Goal: Task Accomplishment & Management: Manage account settings

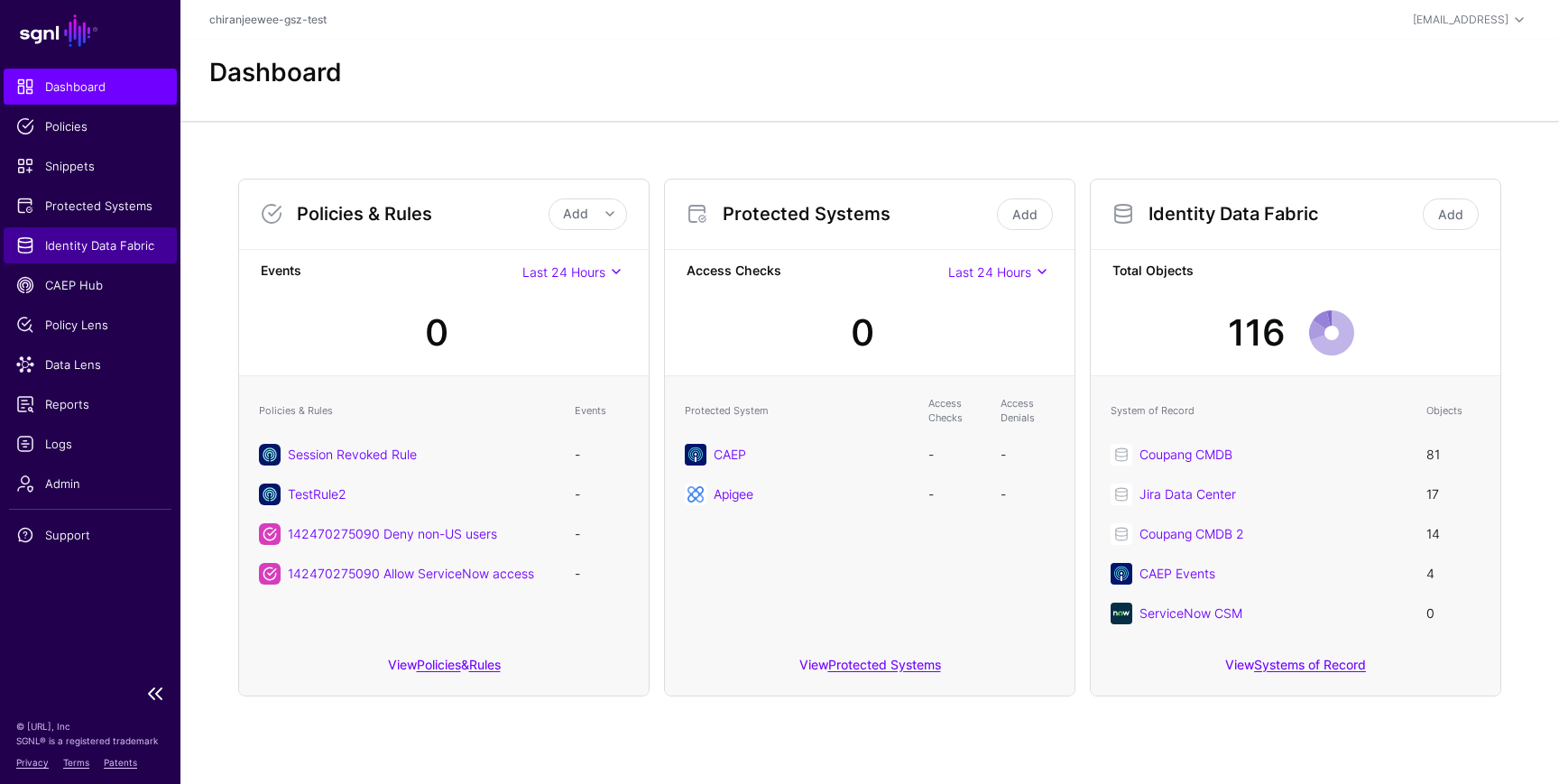
click at [108, 247] on span "Identity Data Fabric" at bounding box center [90, 245] width 148 height 18
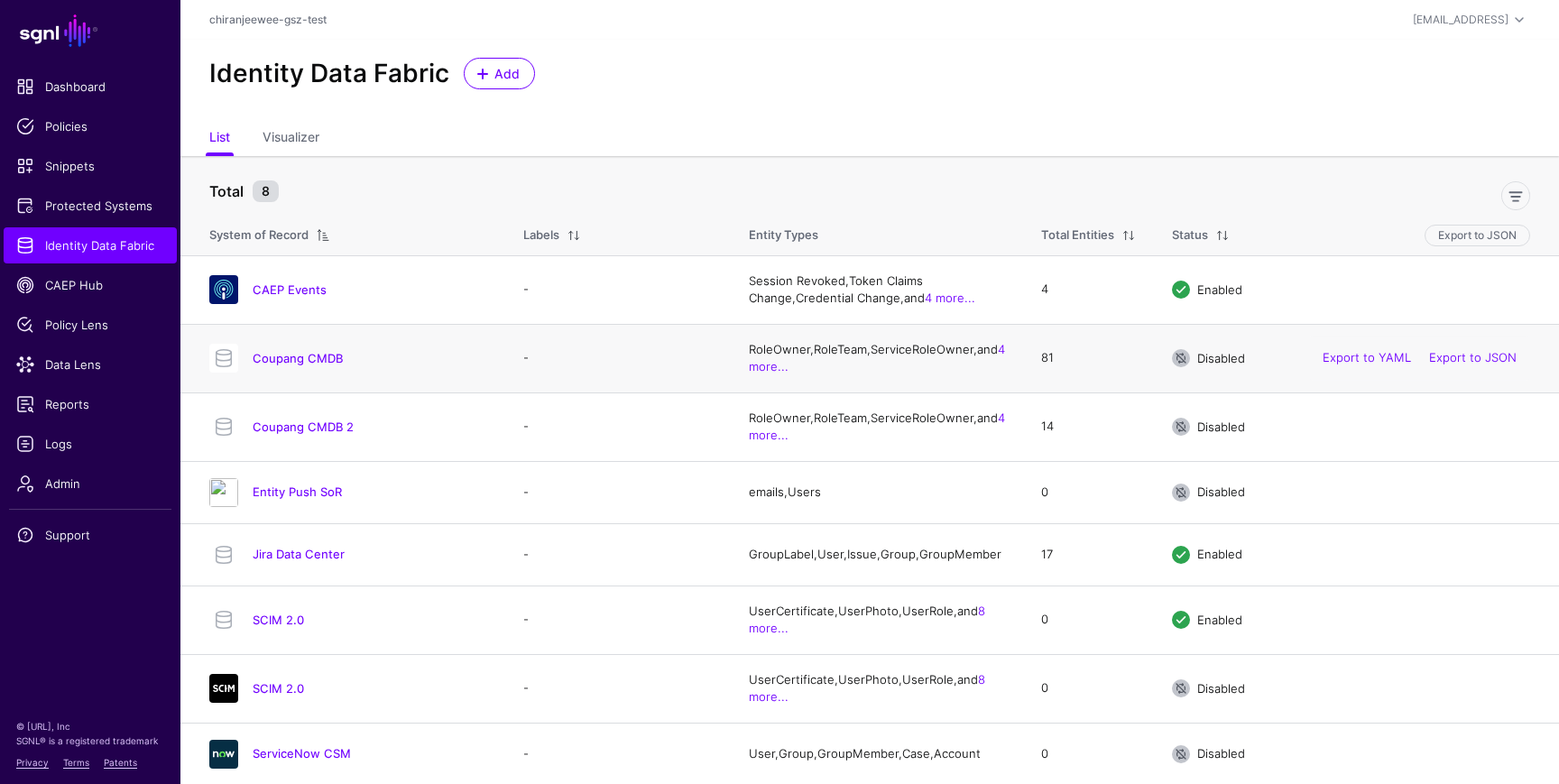
scroll to position [14, 0]
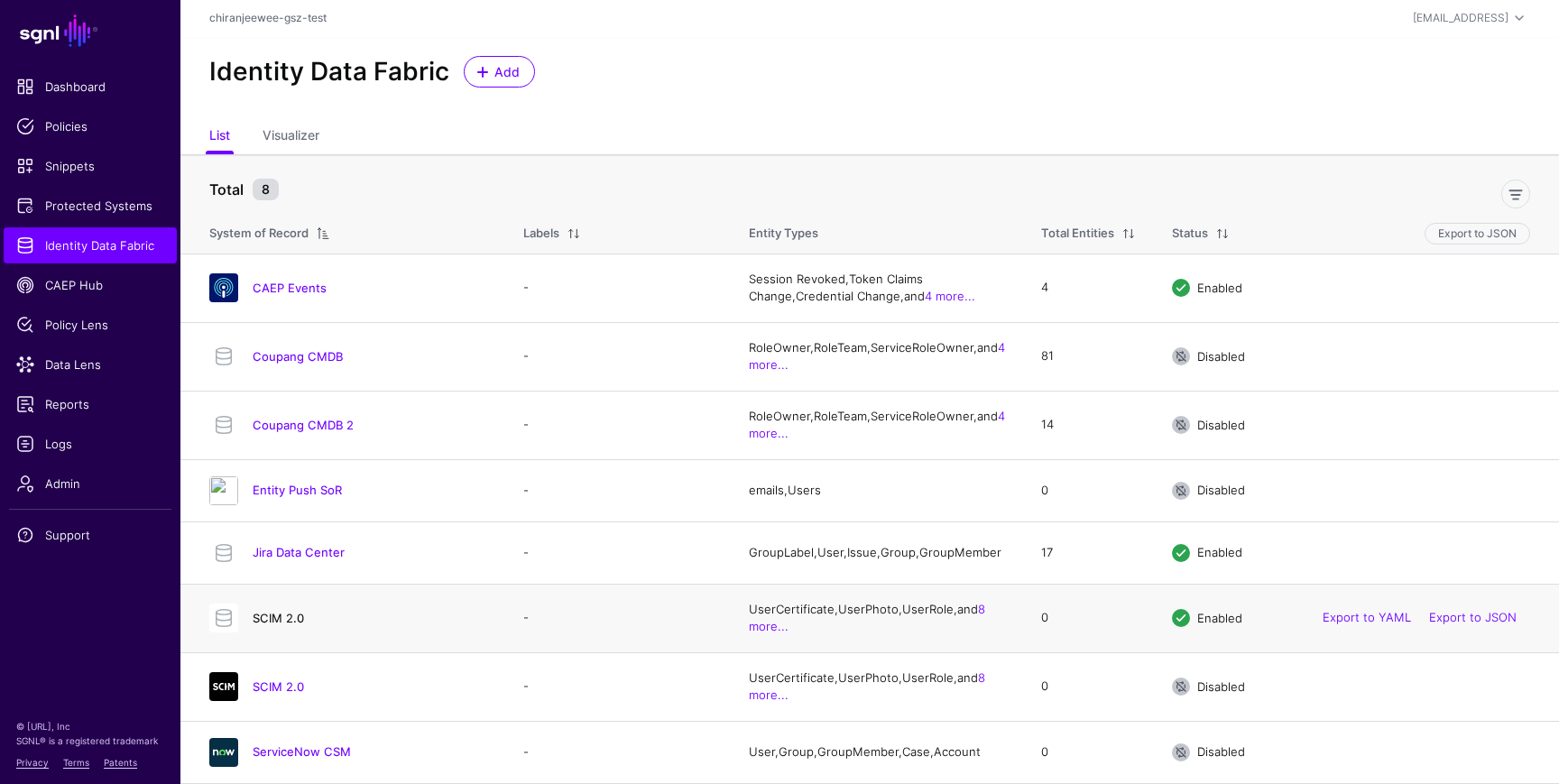
click at [296, 610] on link "SCIM 2.0" at bounding box center [278, 617] width 52 height 14
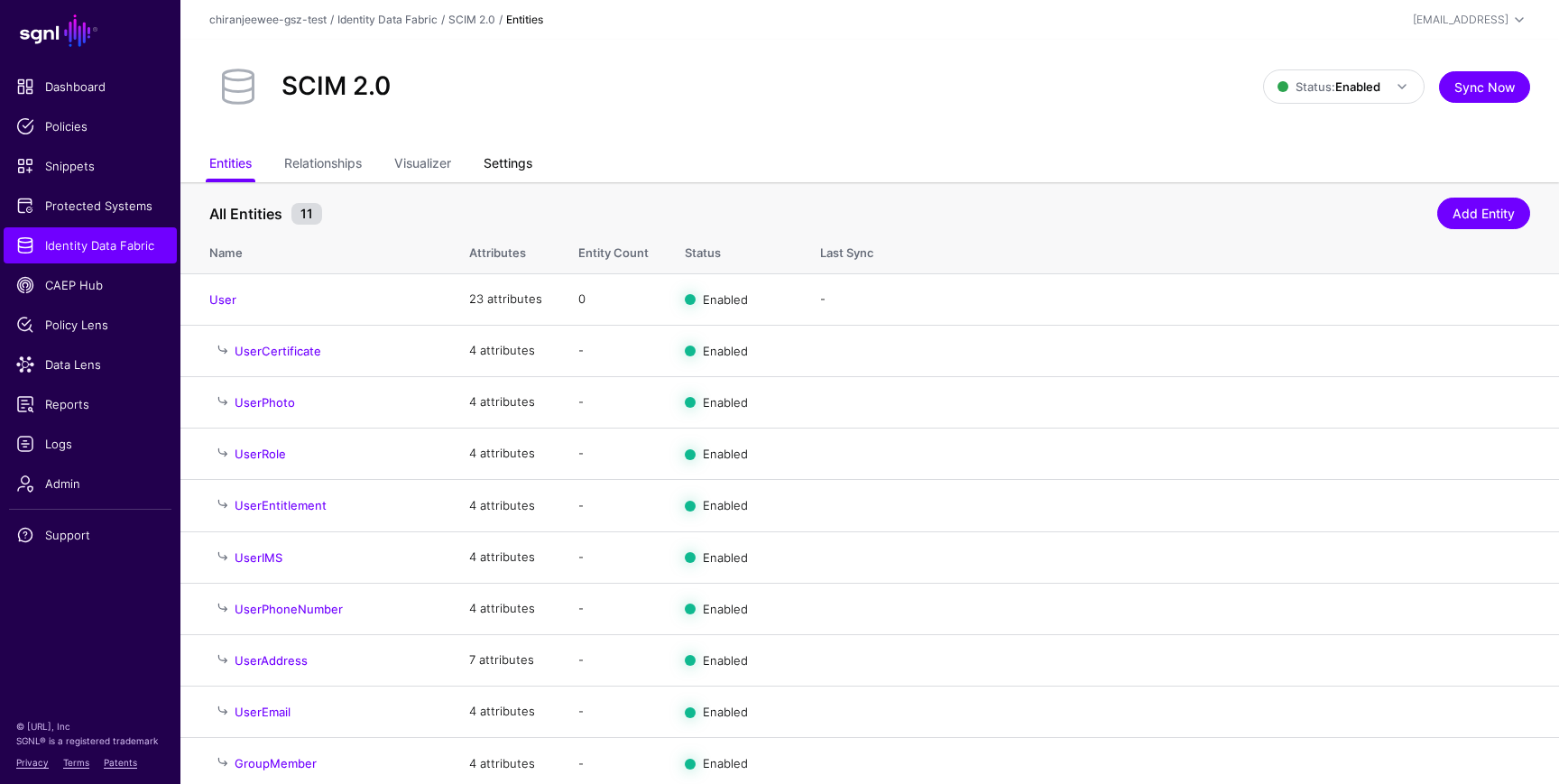
click at [518, 172] on link "Settings" at bounding box center [508, 165] width 49 height 34
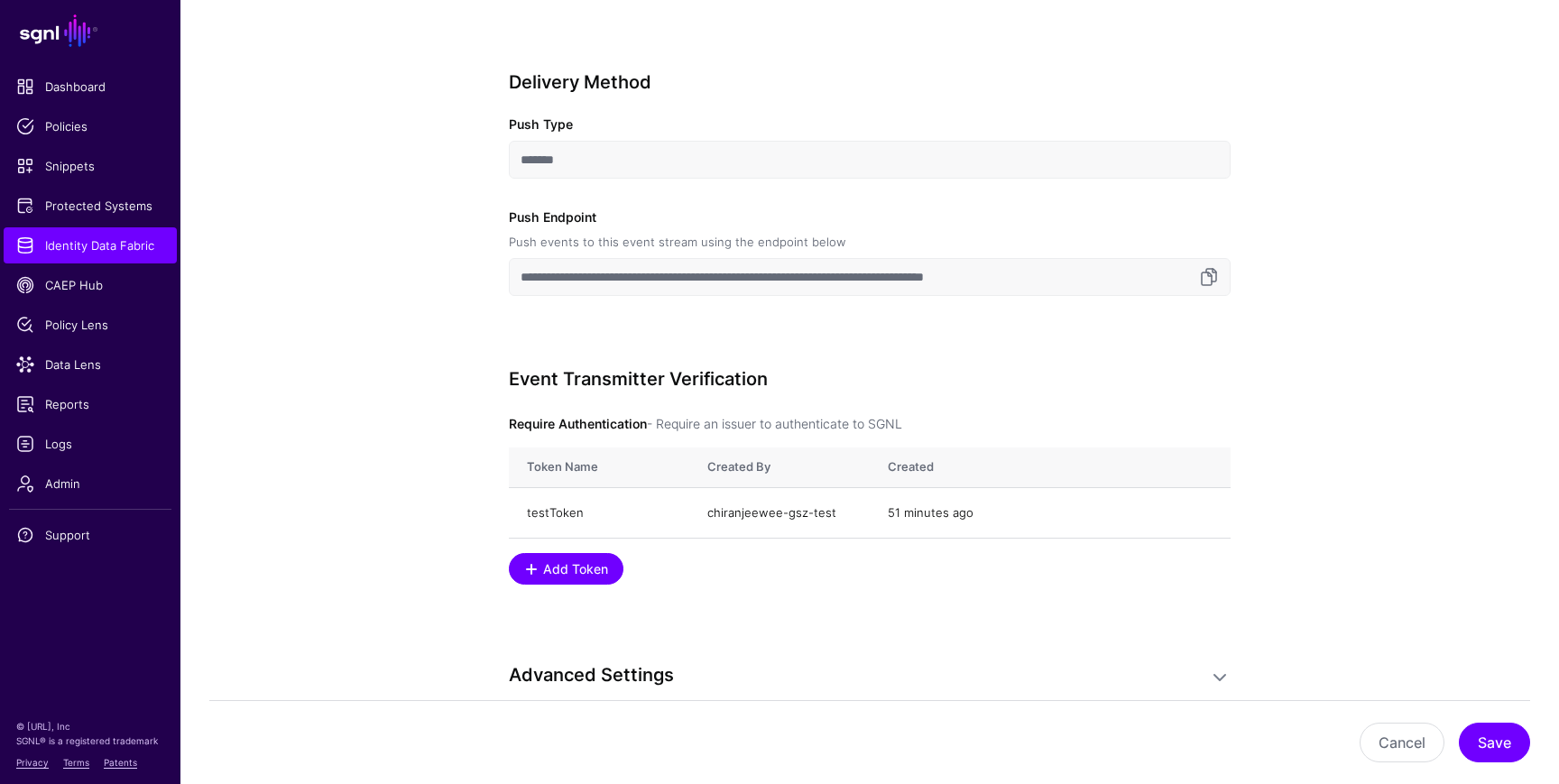
scroll to position [1229, 0]
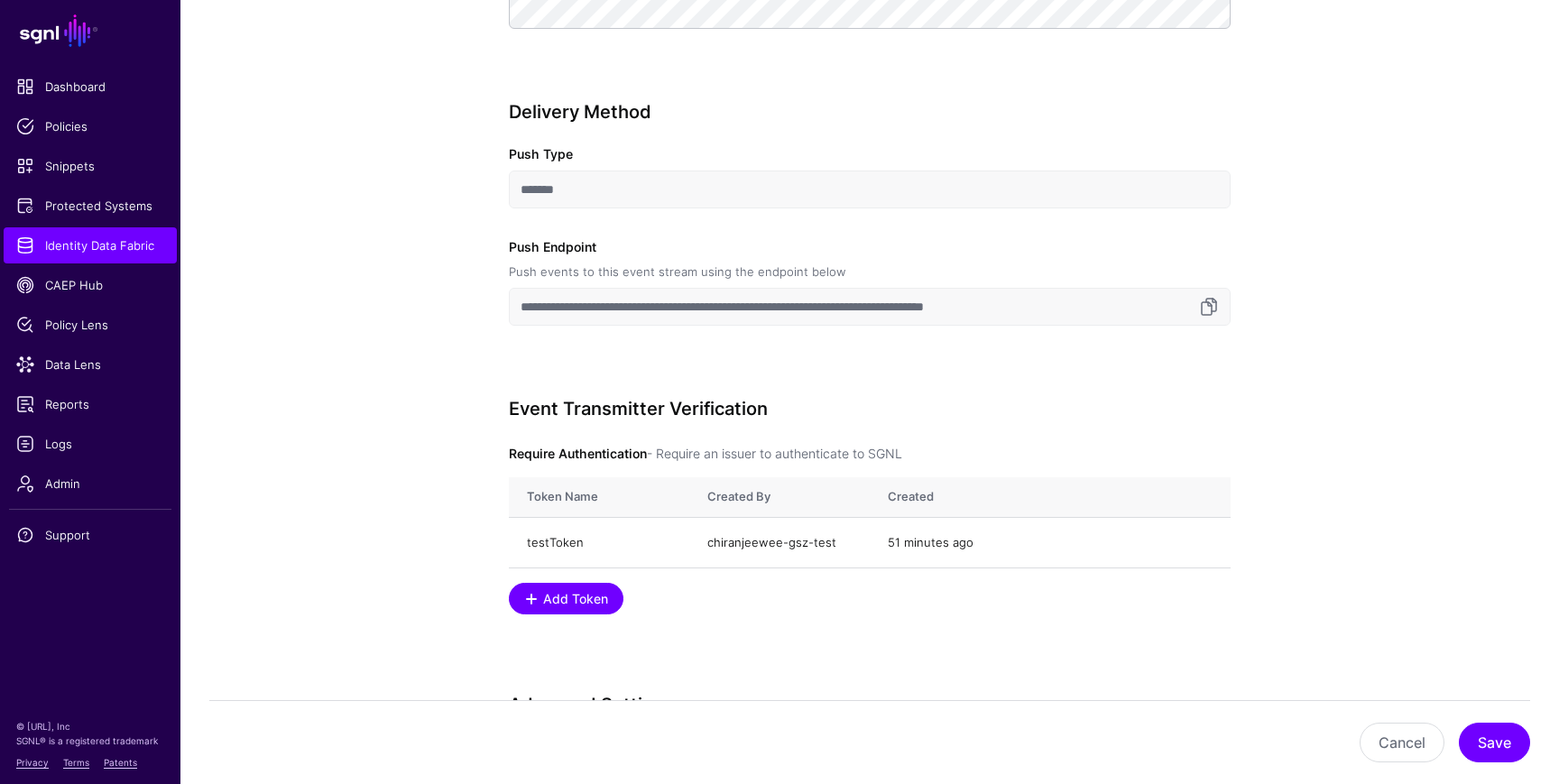
drag, startPoint x: 844, startPoint y: 306, endPoint x: 1115, endPoint y: 308, distance: 271.0
click at [1115, 308] on input "**********" at bounding box center [869, 306] width 722 height 38
click at [898, 324] on input "**********" at bounding box center [869, 306] width 722 height 38
drag, startPoint x: 842, startPoint y: 306, endPoint x: 1107, endPoint y: 305, distance: 265.0
click at [1107, 305] on input "**********" at bounding box center [869, 306] width 722 height 38
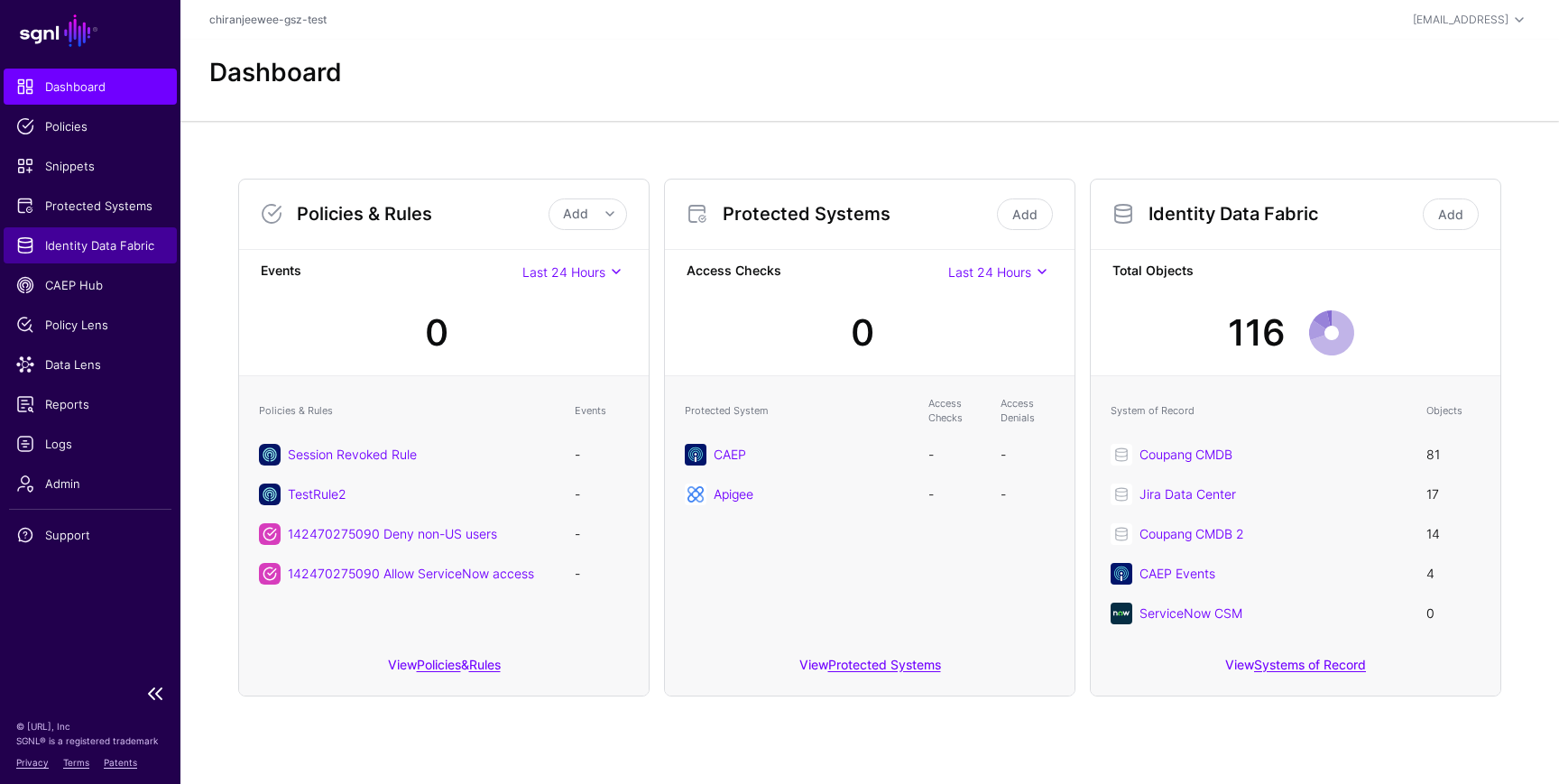
click at [93, 260] on link "Identity Data Fabric" at bounding box center [91, 245] width 174 height 36
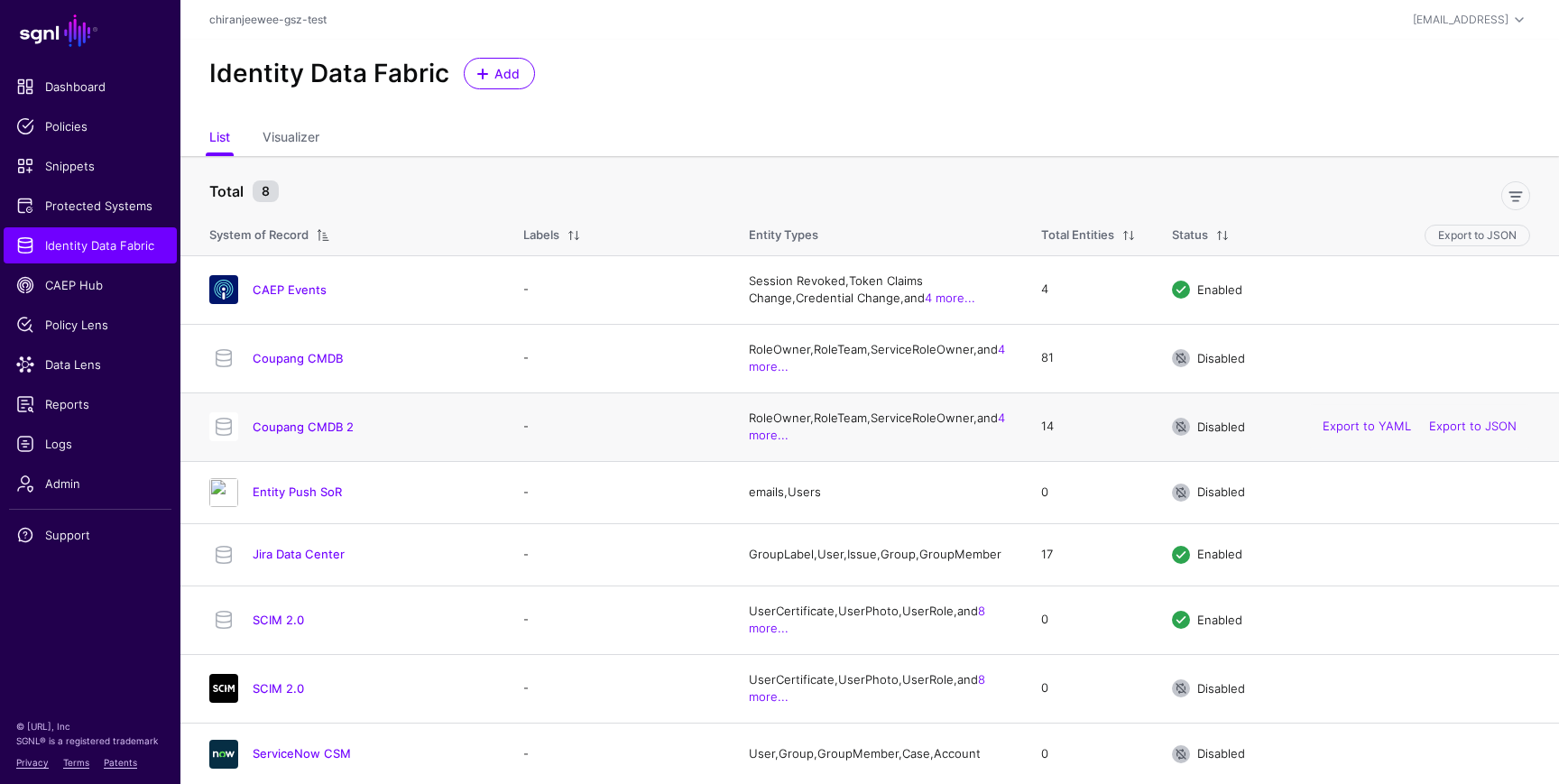
scroll to position [14, 0]
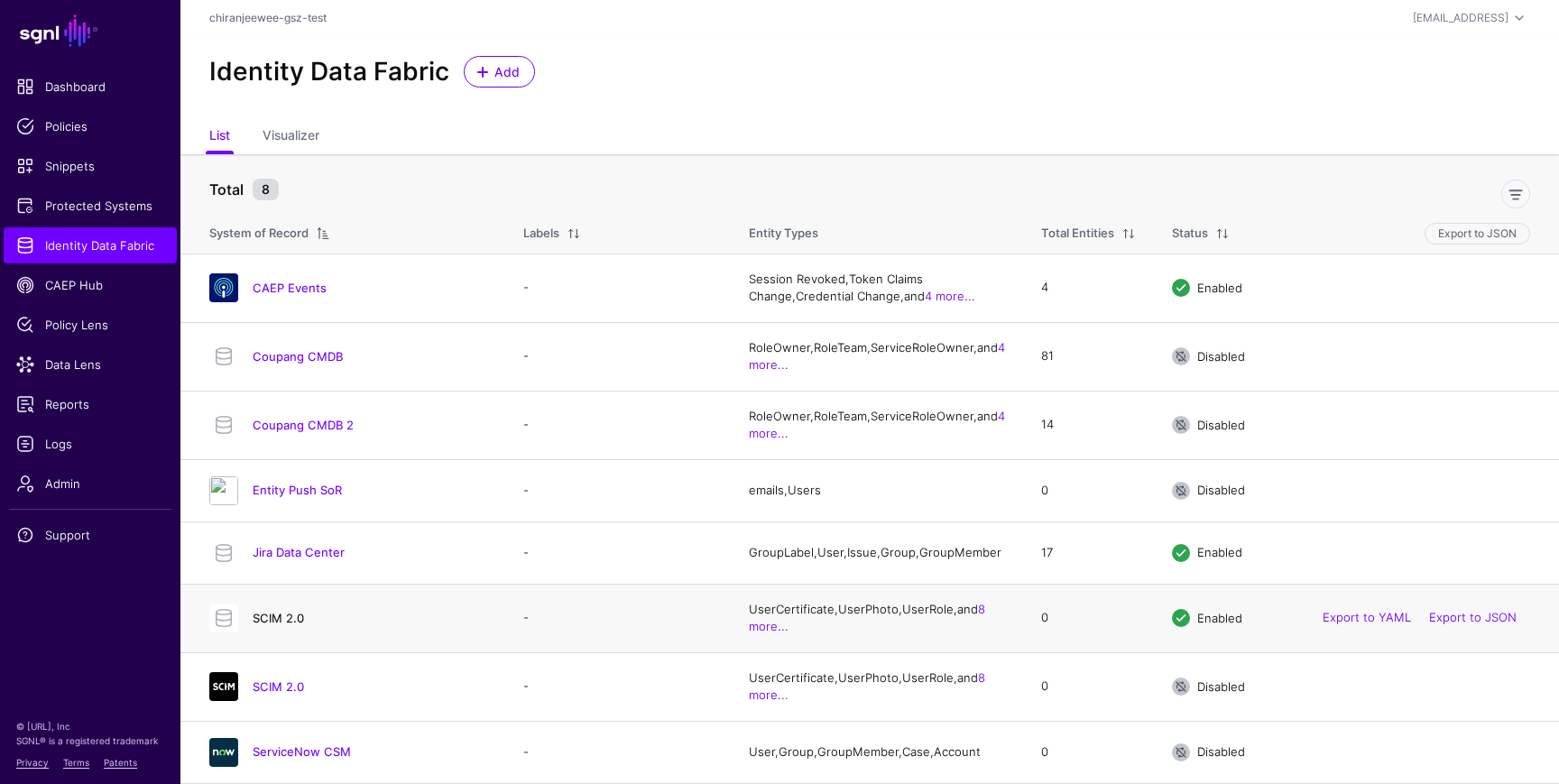
click at [272, 610] on link "SCIM 2.0" at bounding box center [278, 617] width 52 height 14
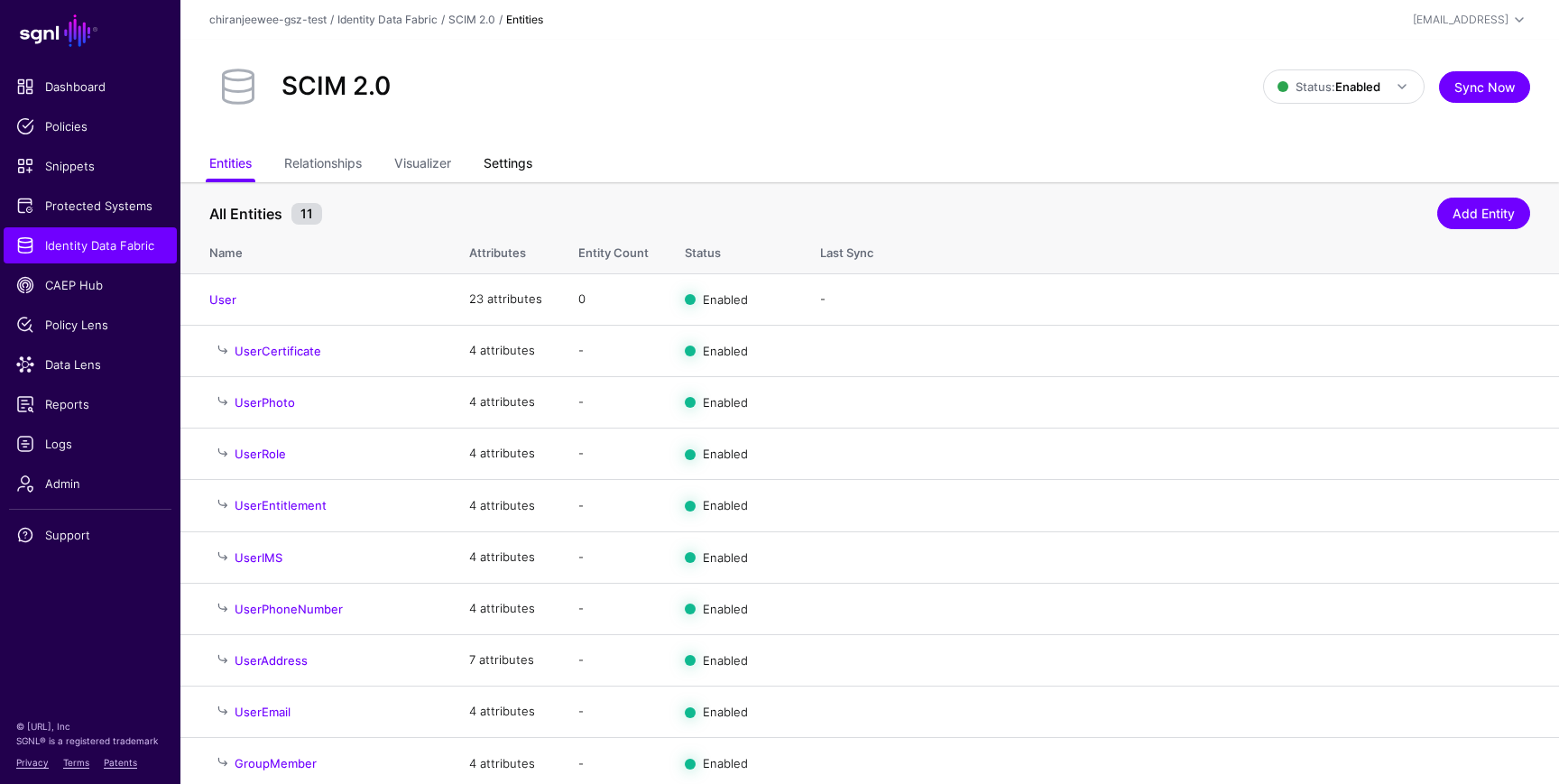
click at [515, 149] on link "Settings" at bounding box center [508, 165] width 49 height 34
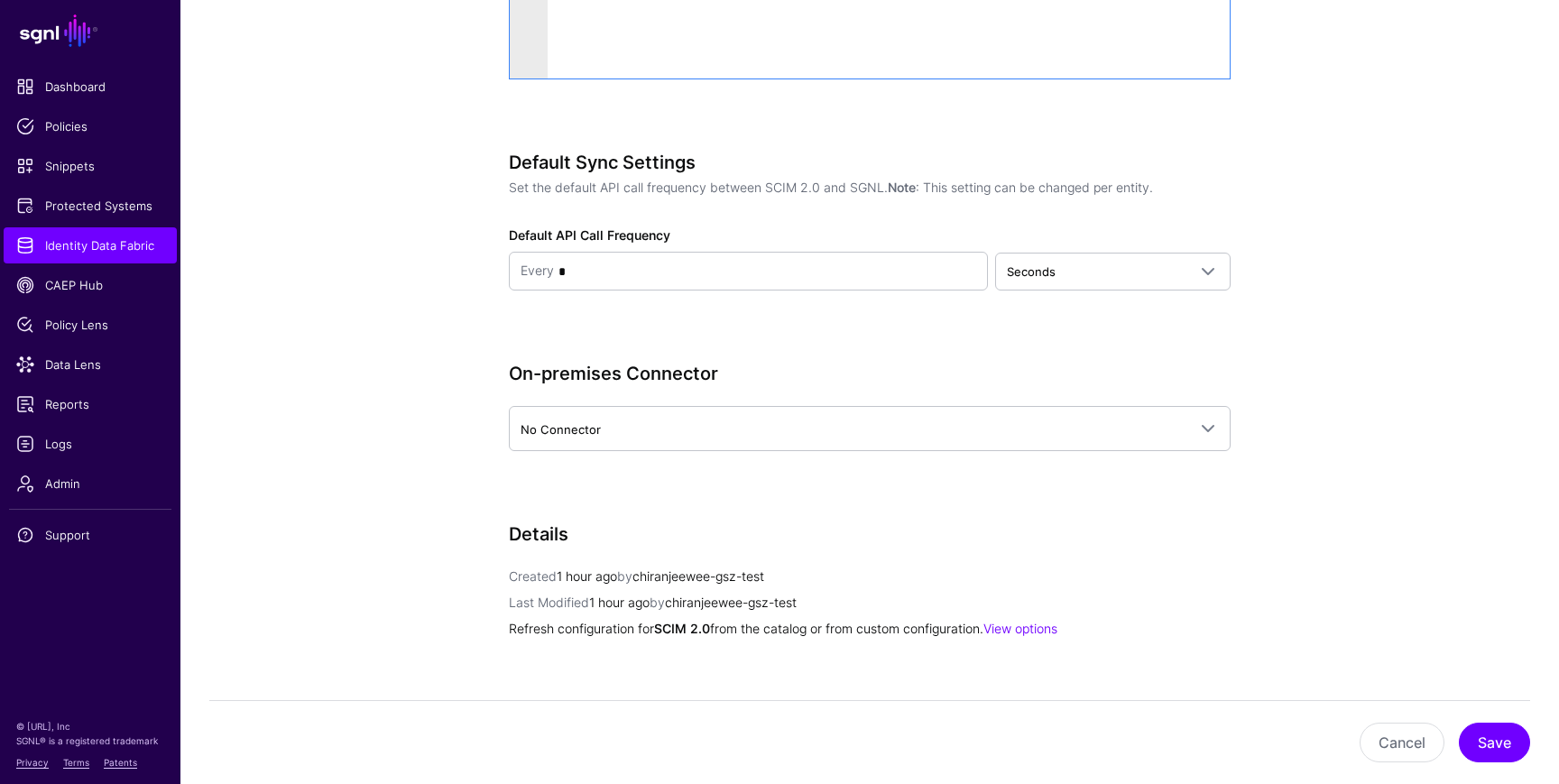
scroll to position [2094, 0]
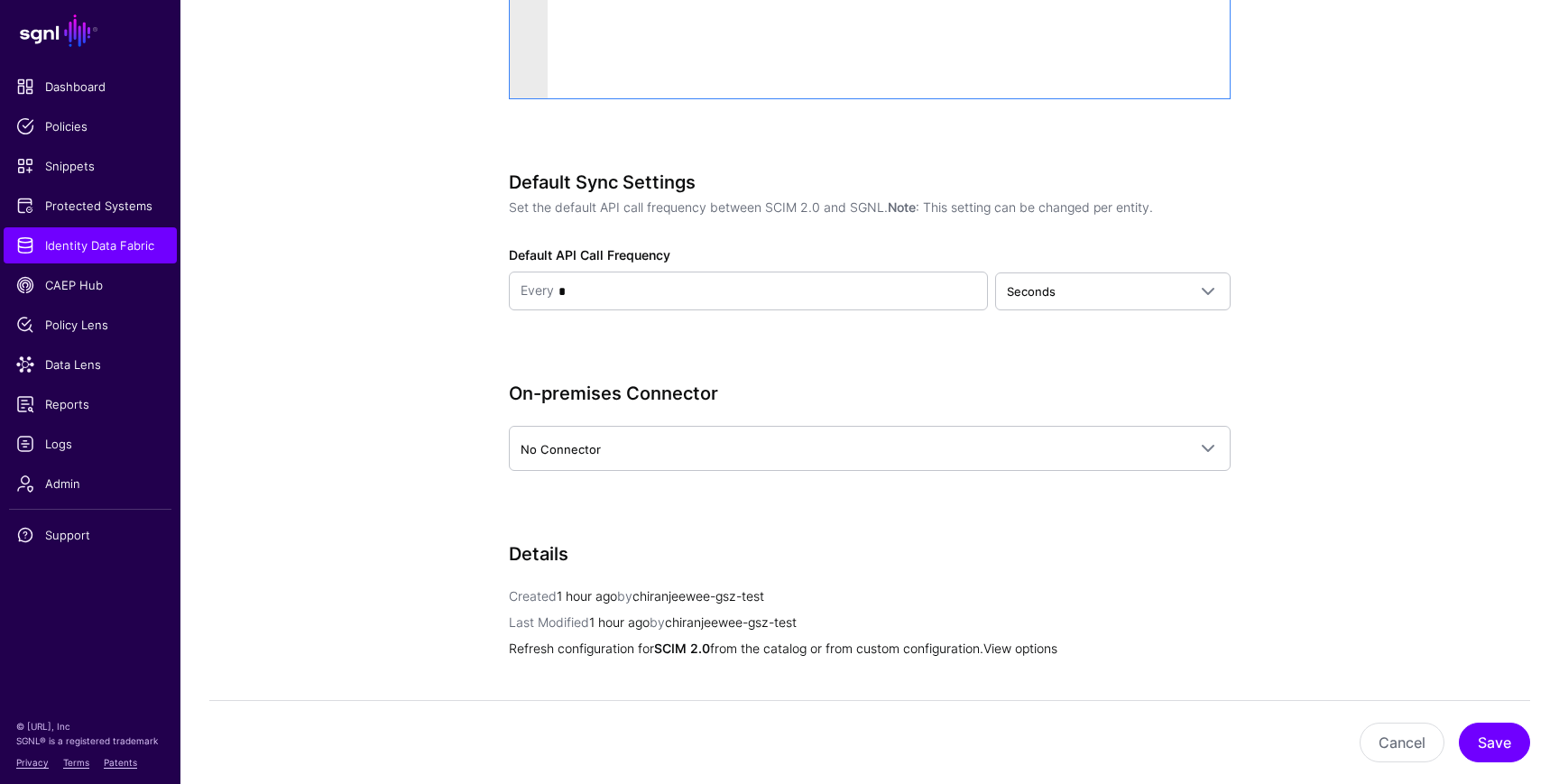
click at [1054, 644] on link "View options" at bounding box center [1021, 647] width 74 height 15
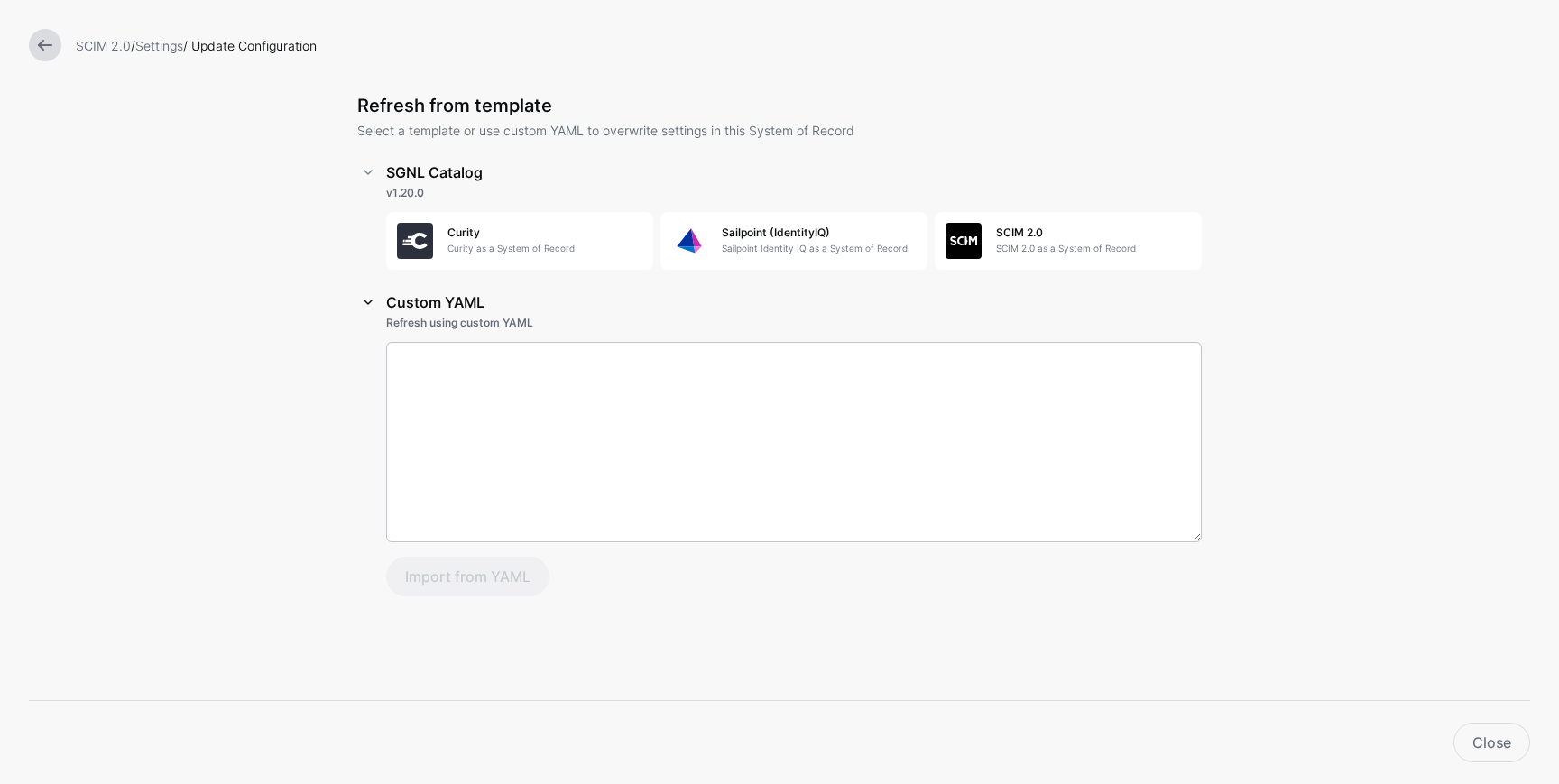
click at [370, 298] on link at bounding box center [368, 302] width 22 height 22
click at [44, 48] on link at bounding box center [45, 45] width 33 height 33
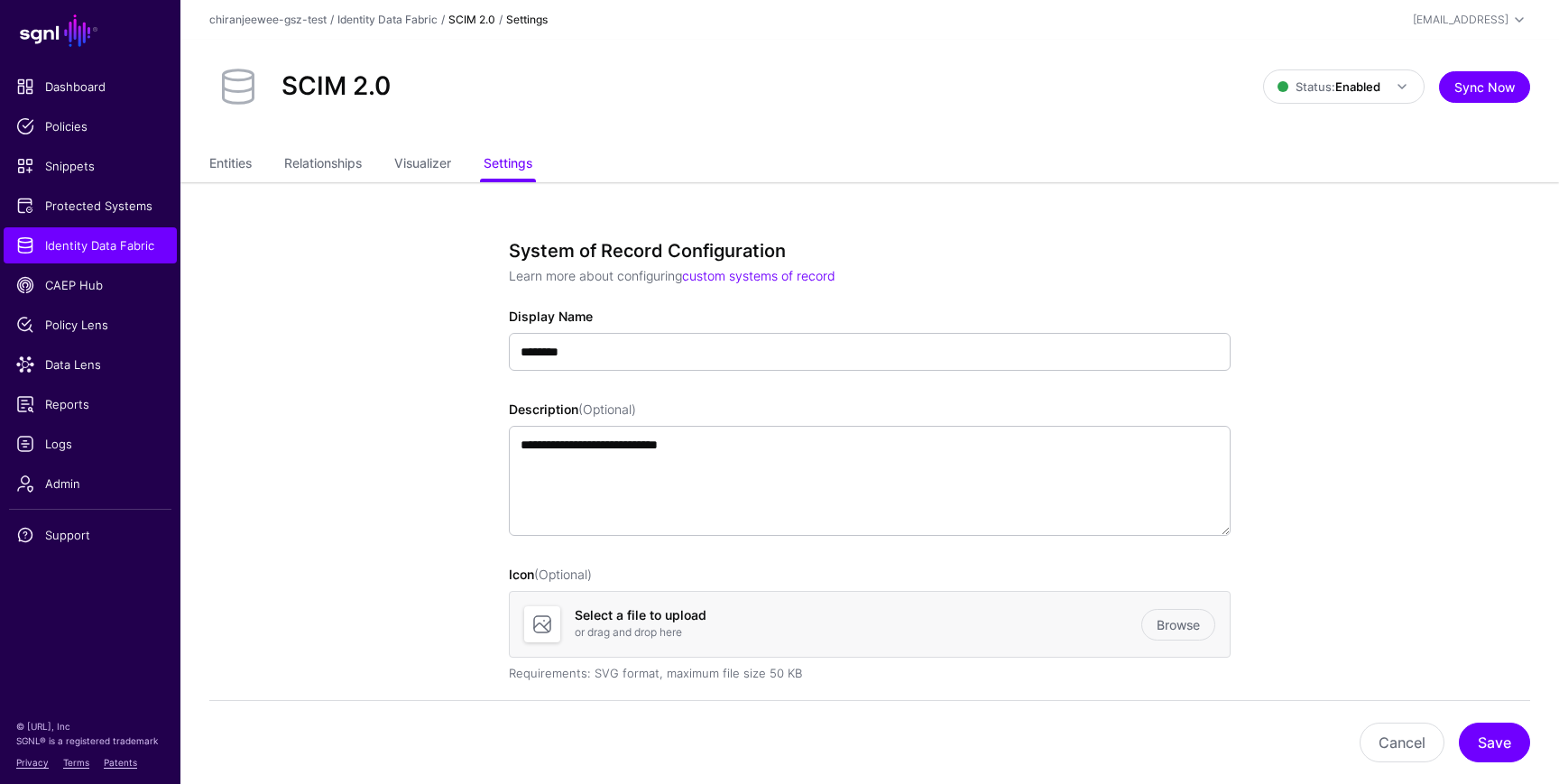
click at [270, 162] on ul "Entities Relationships Visualizer Settings" at bounding box center [870, 165] width 1321 height 34
click at [241, 164] on link "Entities" at bounding box center [231, 165] width 42 height 34
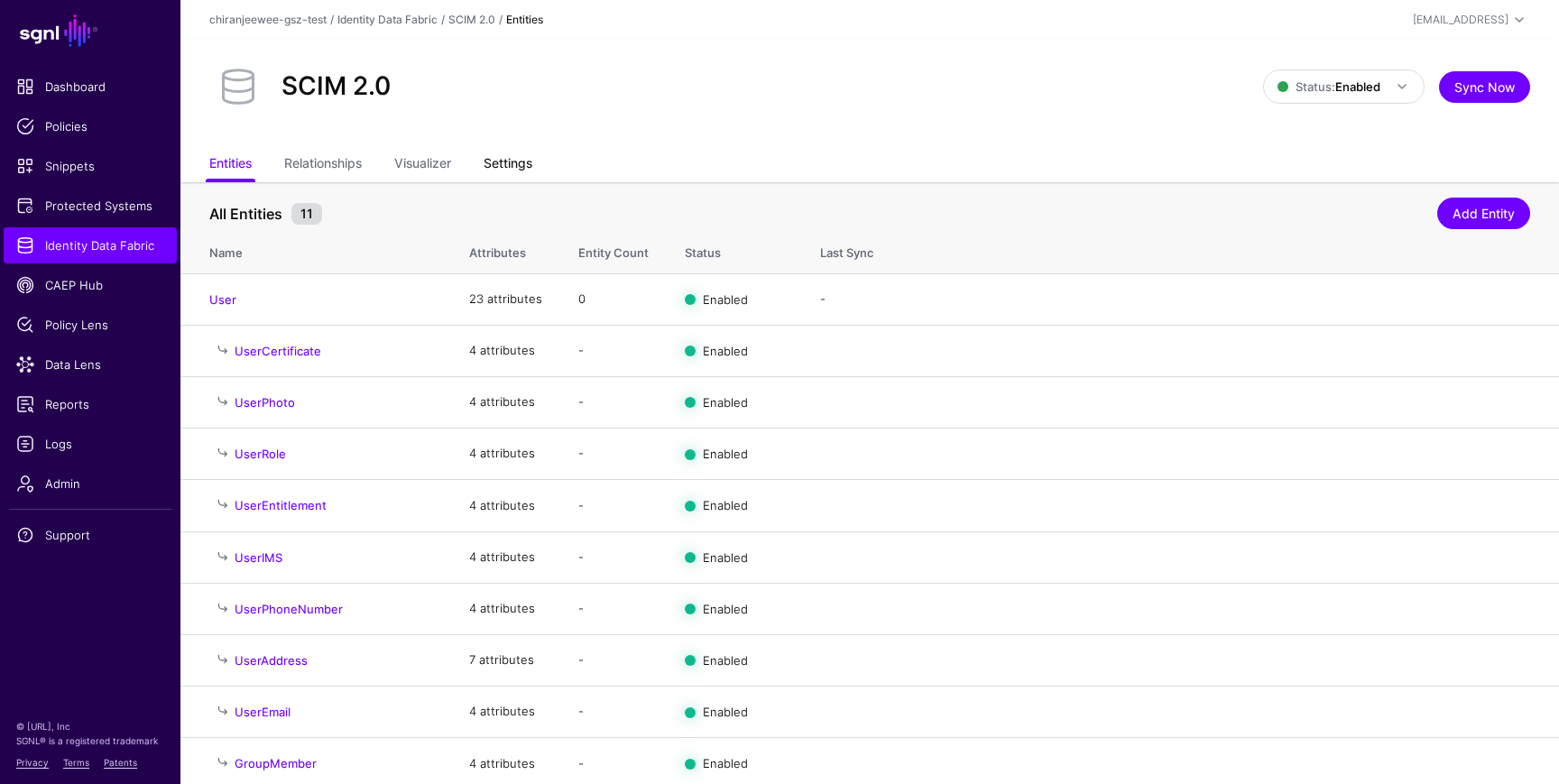
click at [526, 167] on link "Settings" at bounding box center [508, 165] width 49 height 34
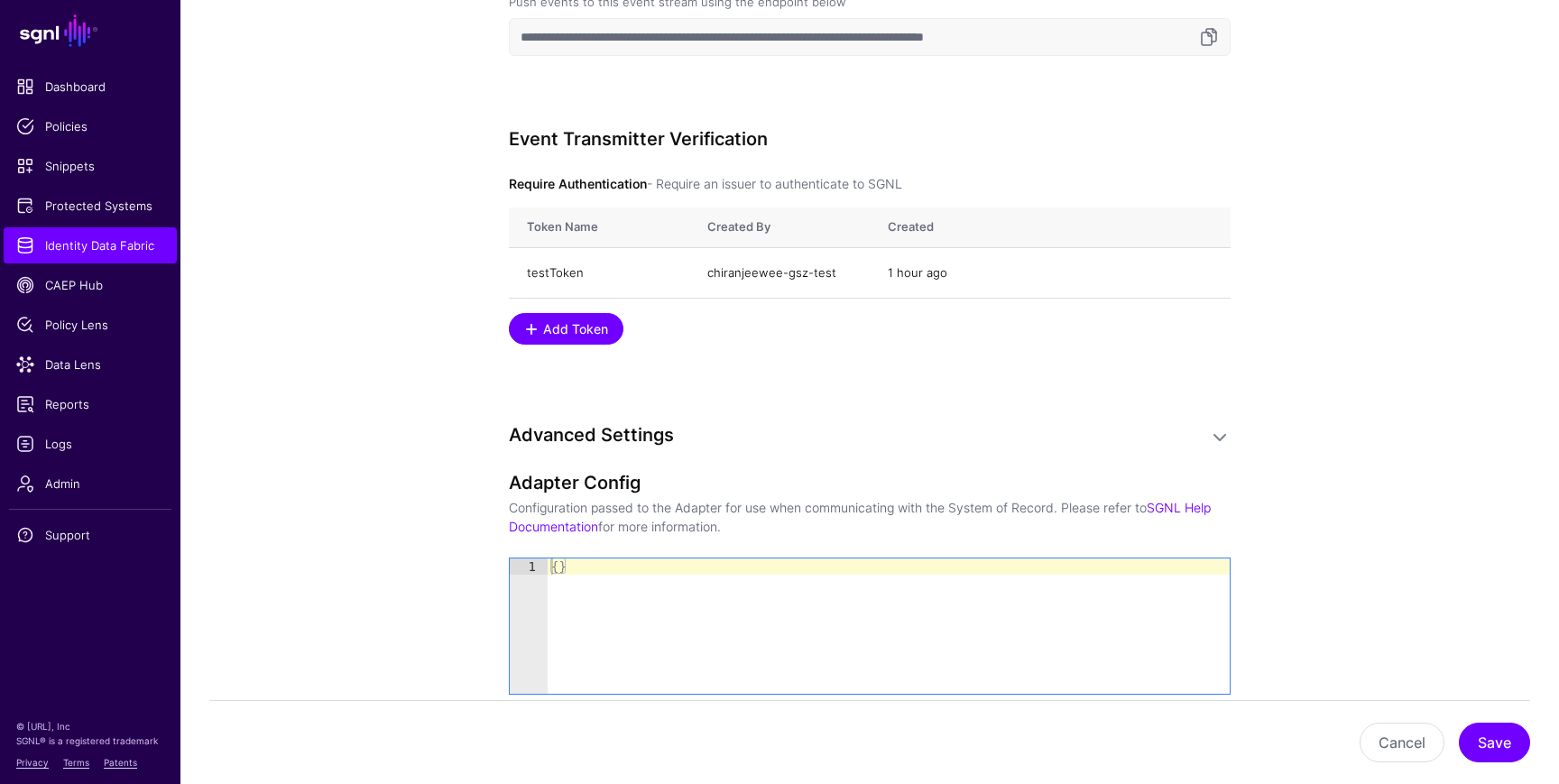
scroll to position [2300, 0]
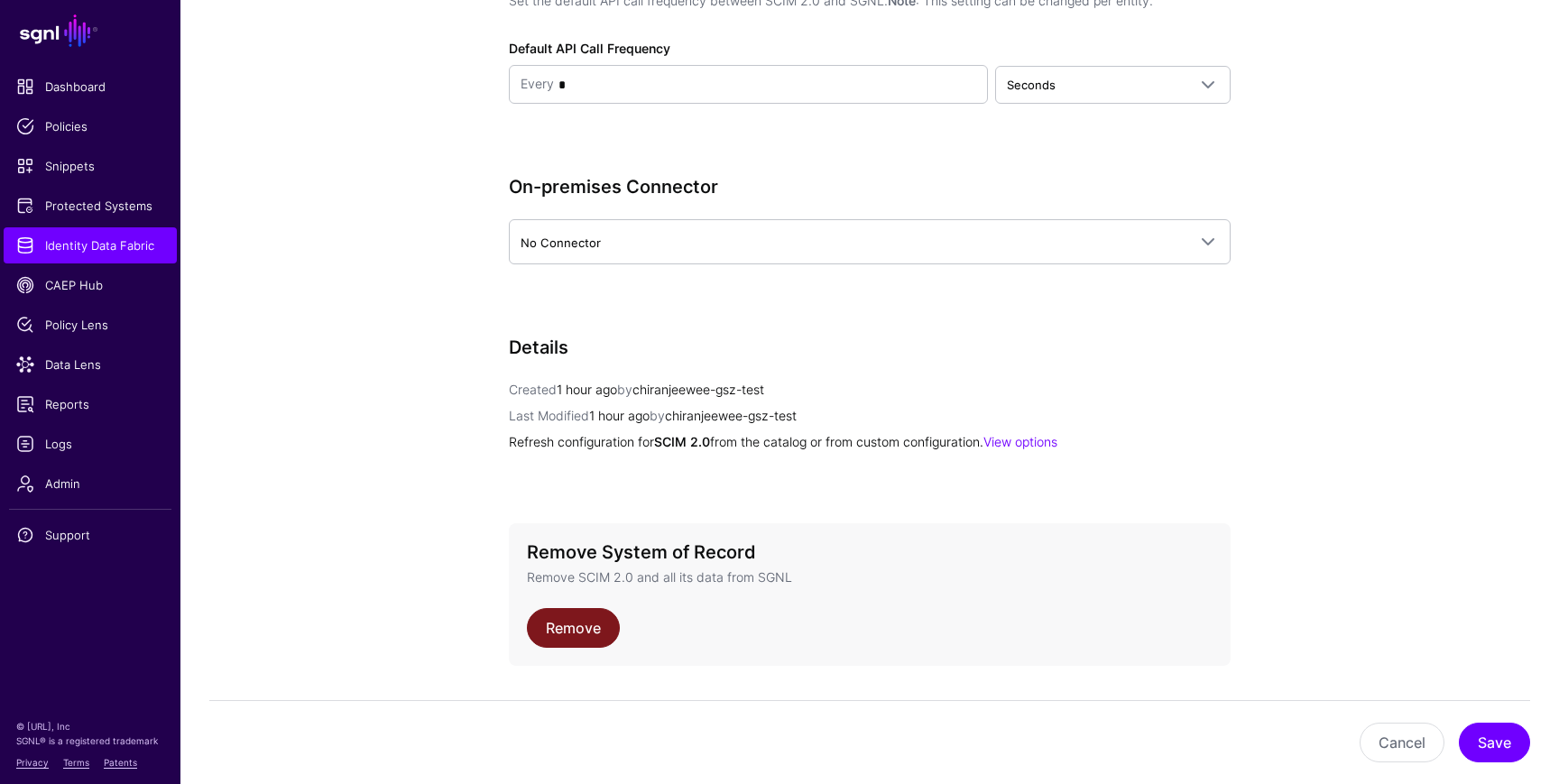
click at [584, 616] on link "Remove" at bounding box center [573, 627] width 93 height 40
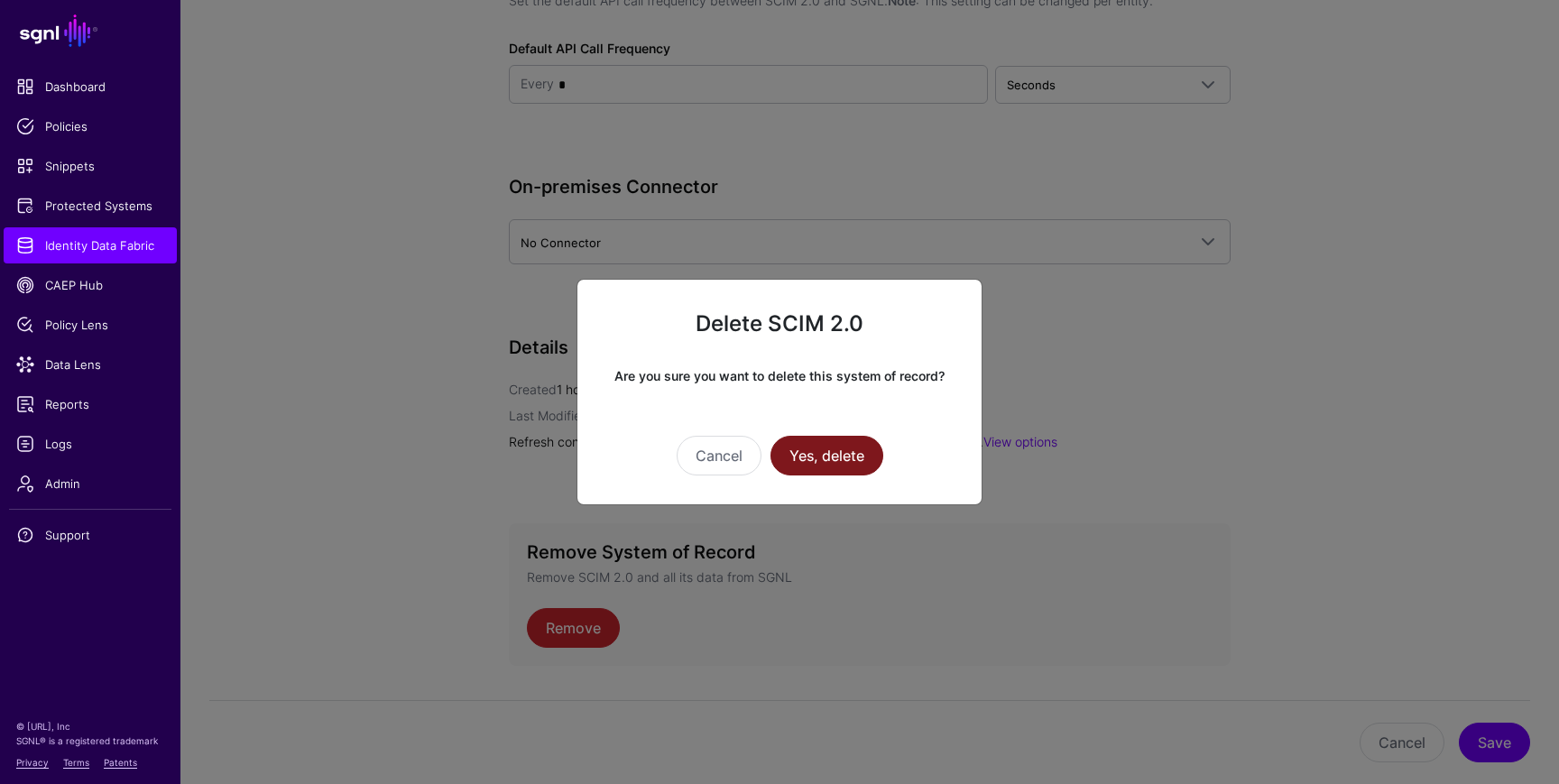
click at [819, 467] on button "Yes, delete" at bounding box center [826, 456] width 113 height 40
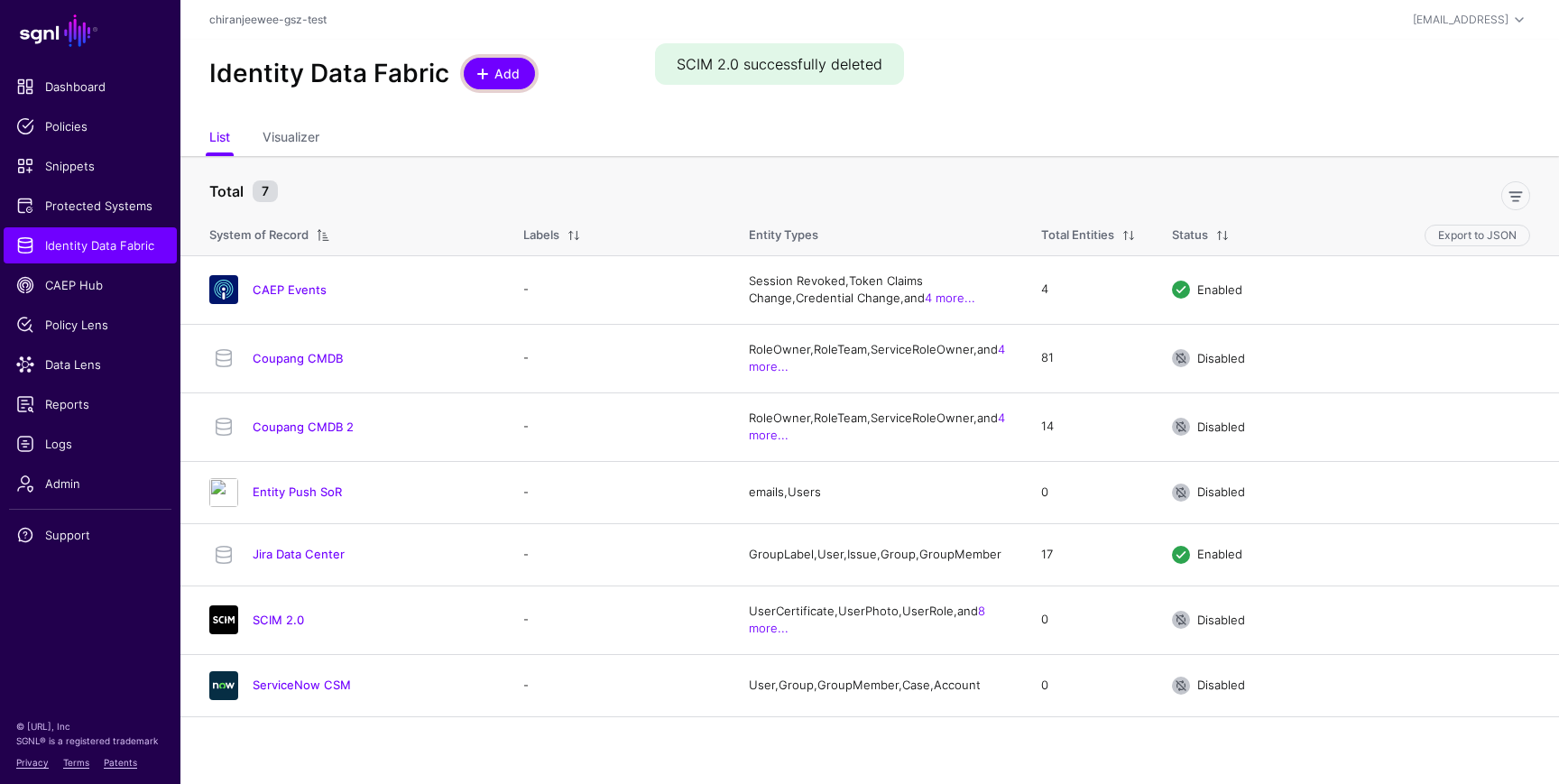
click at [495, 72] on span "Add" at bounding box center [508, 73] width 30 height 19
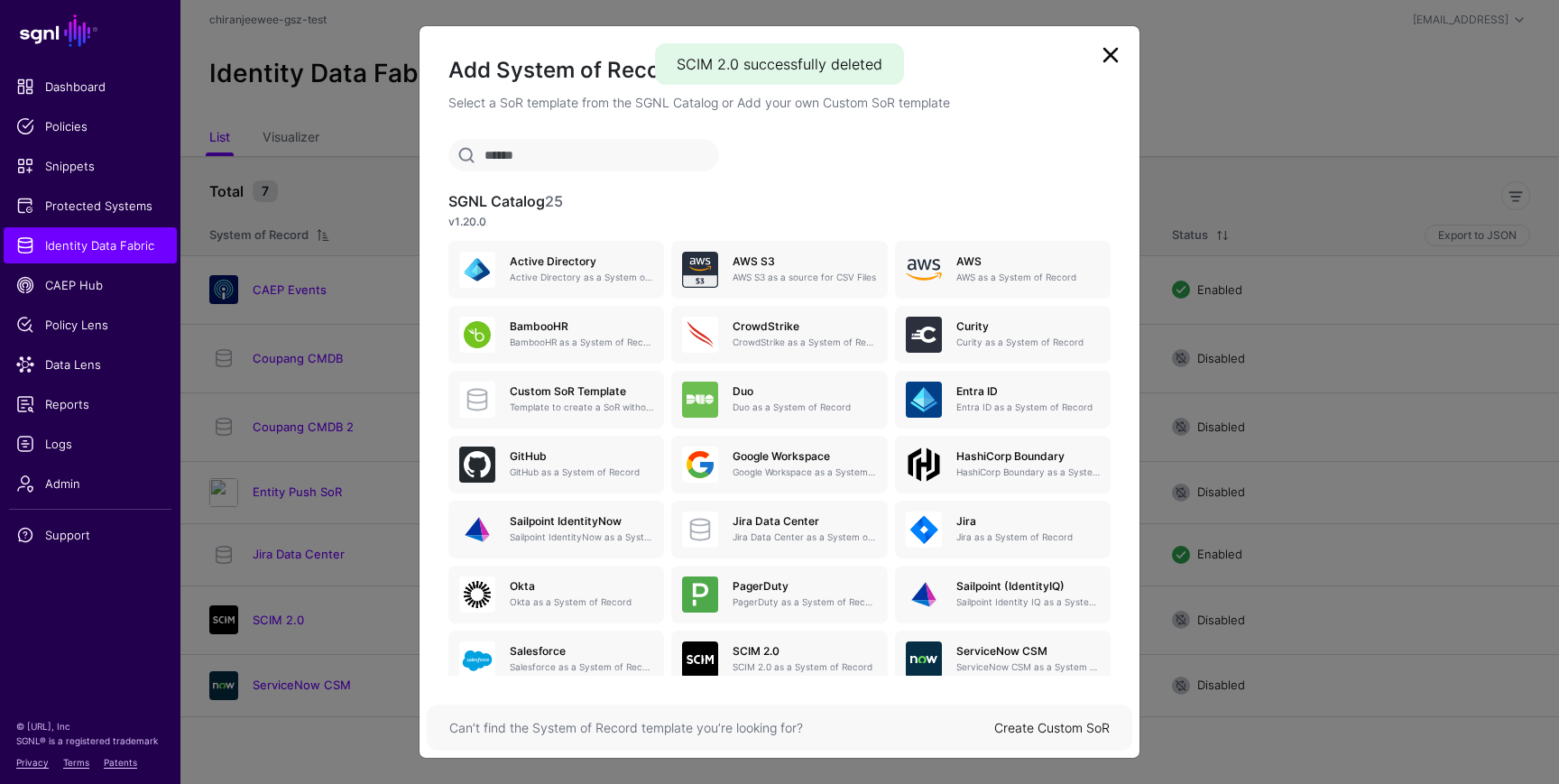
click at [1075, 725] on link "Create Custom SoR" at bounding box center [1052, 727] width 116 height 15
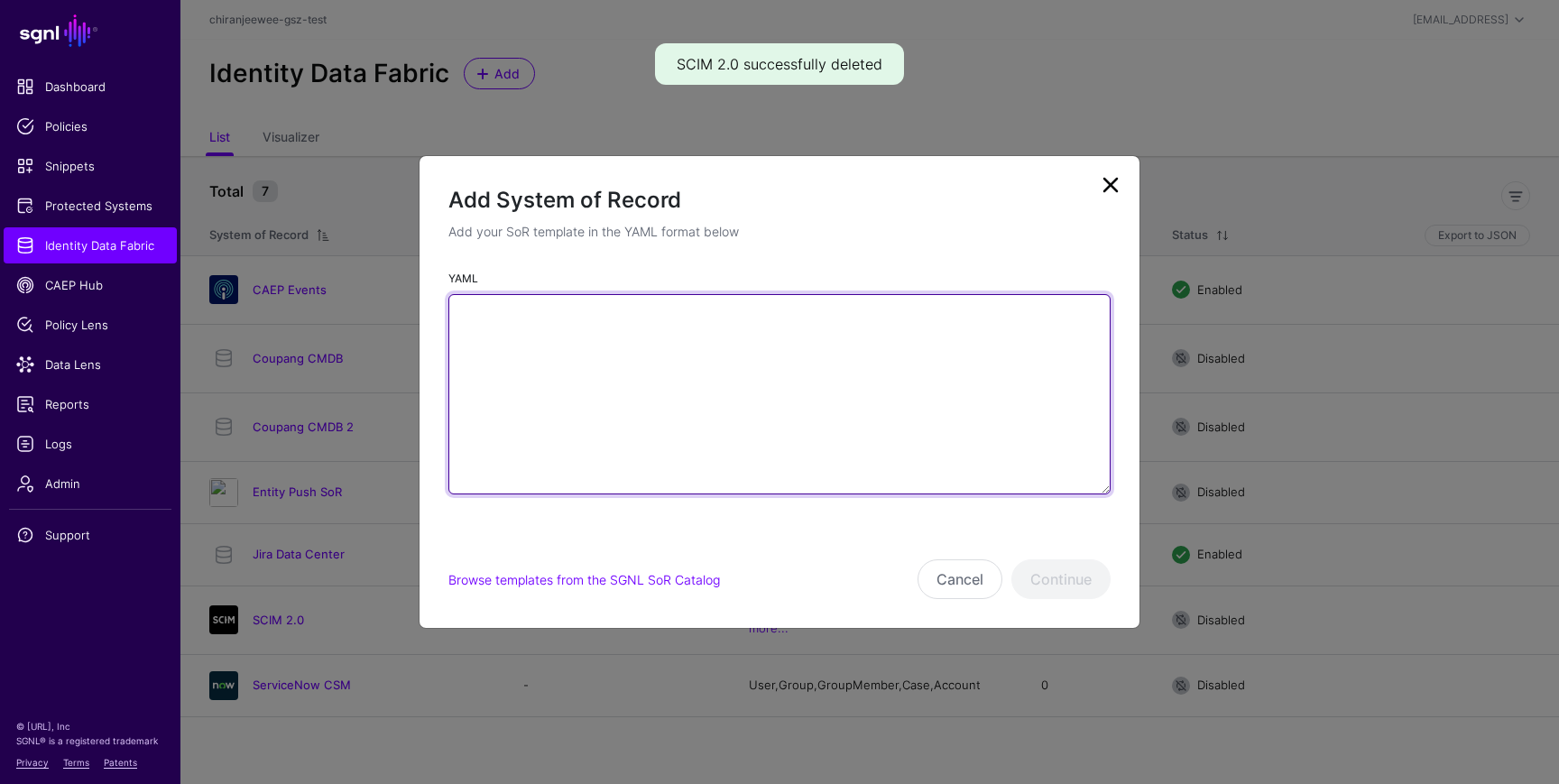
click at [695, 380] on textarea "YAML" at bounding box center [780, 394] width 663 height 200
paste textarea "**********"
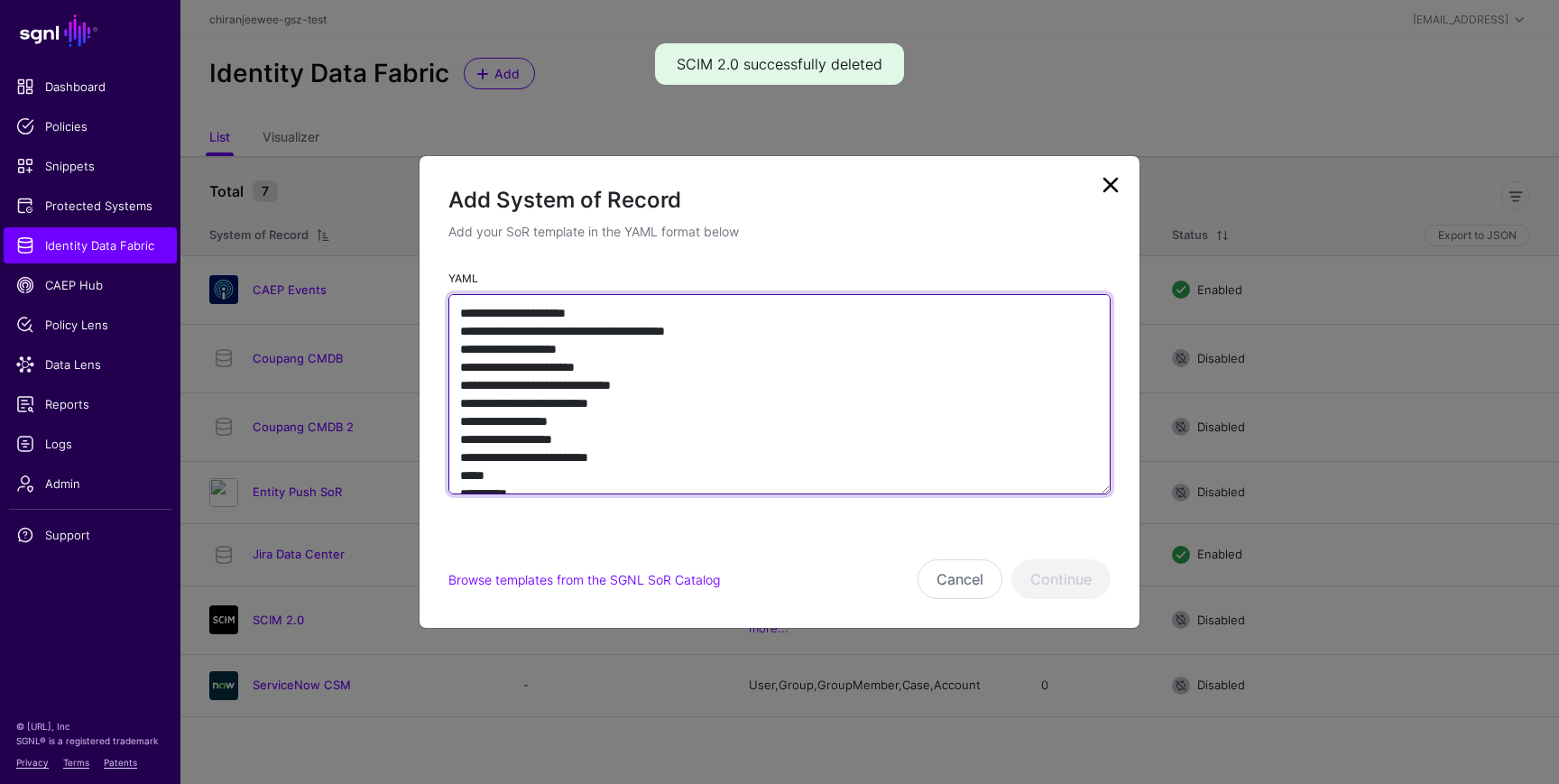
scroll to position [7981, 0]
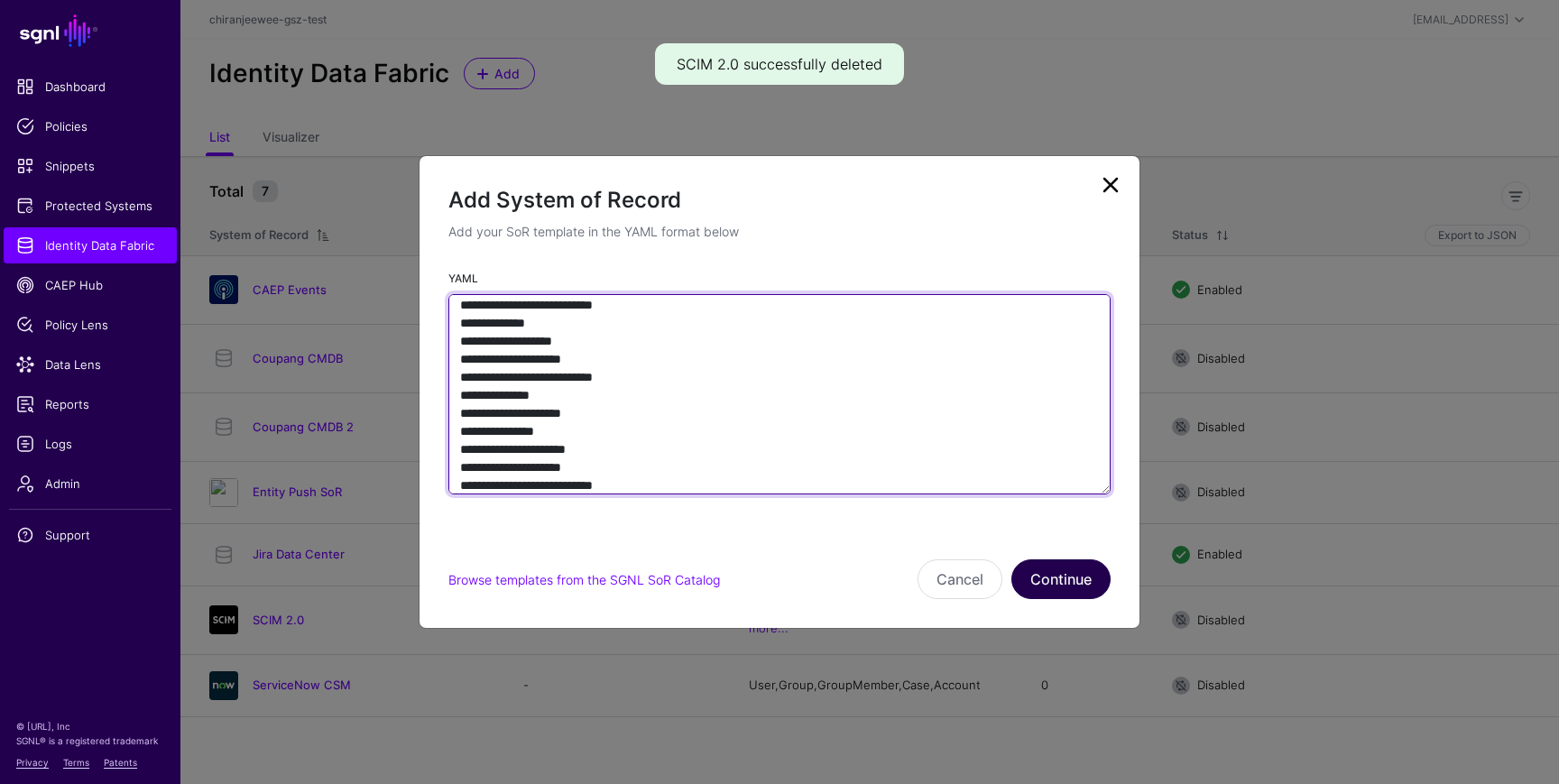
type textarea "**********"
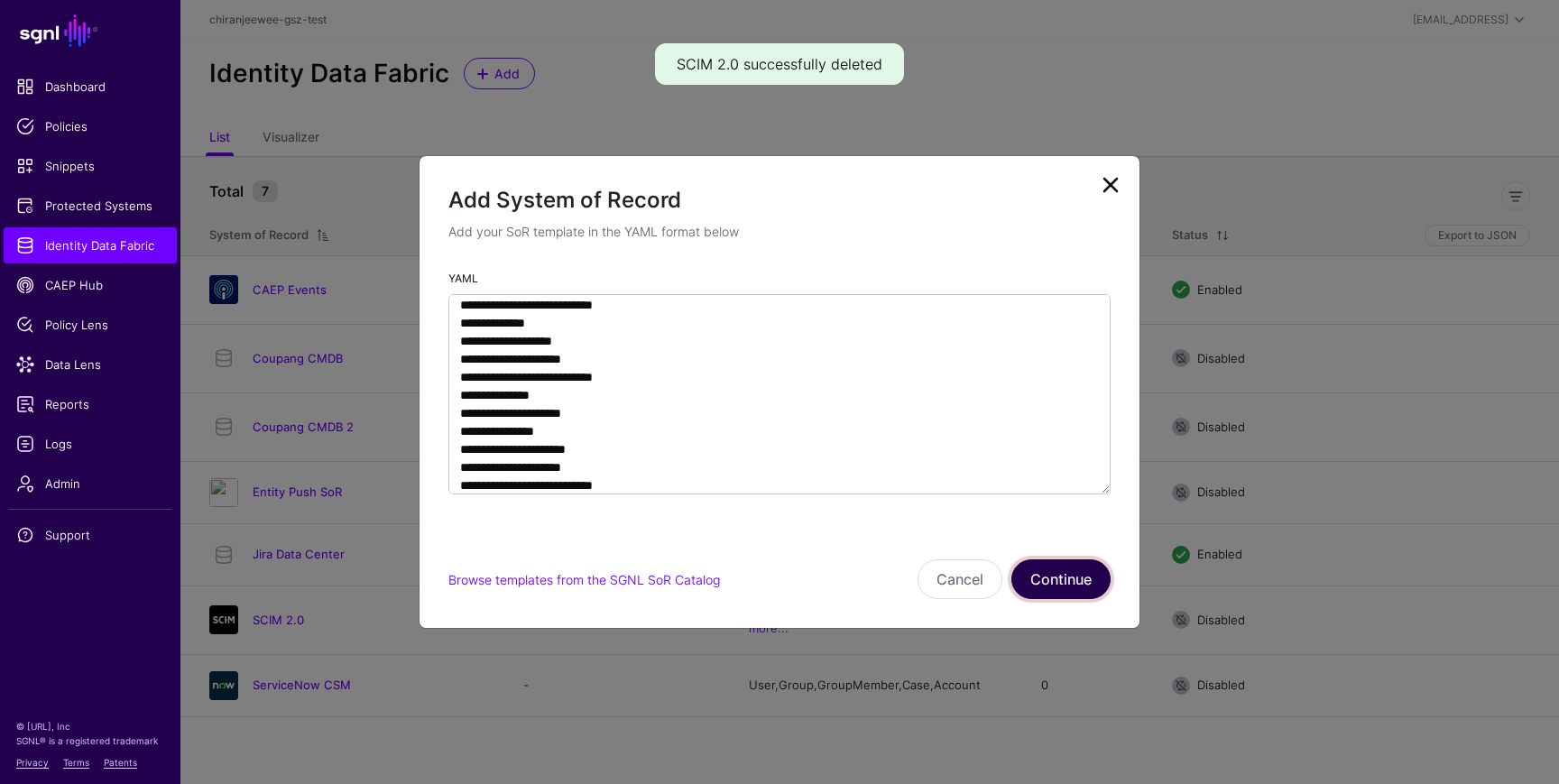
click at [1057, 577] on button "Continue" at bounding box center [1061, 580] width 99 height 40
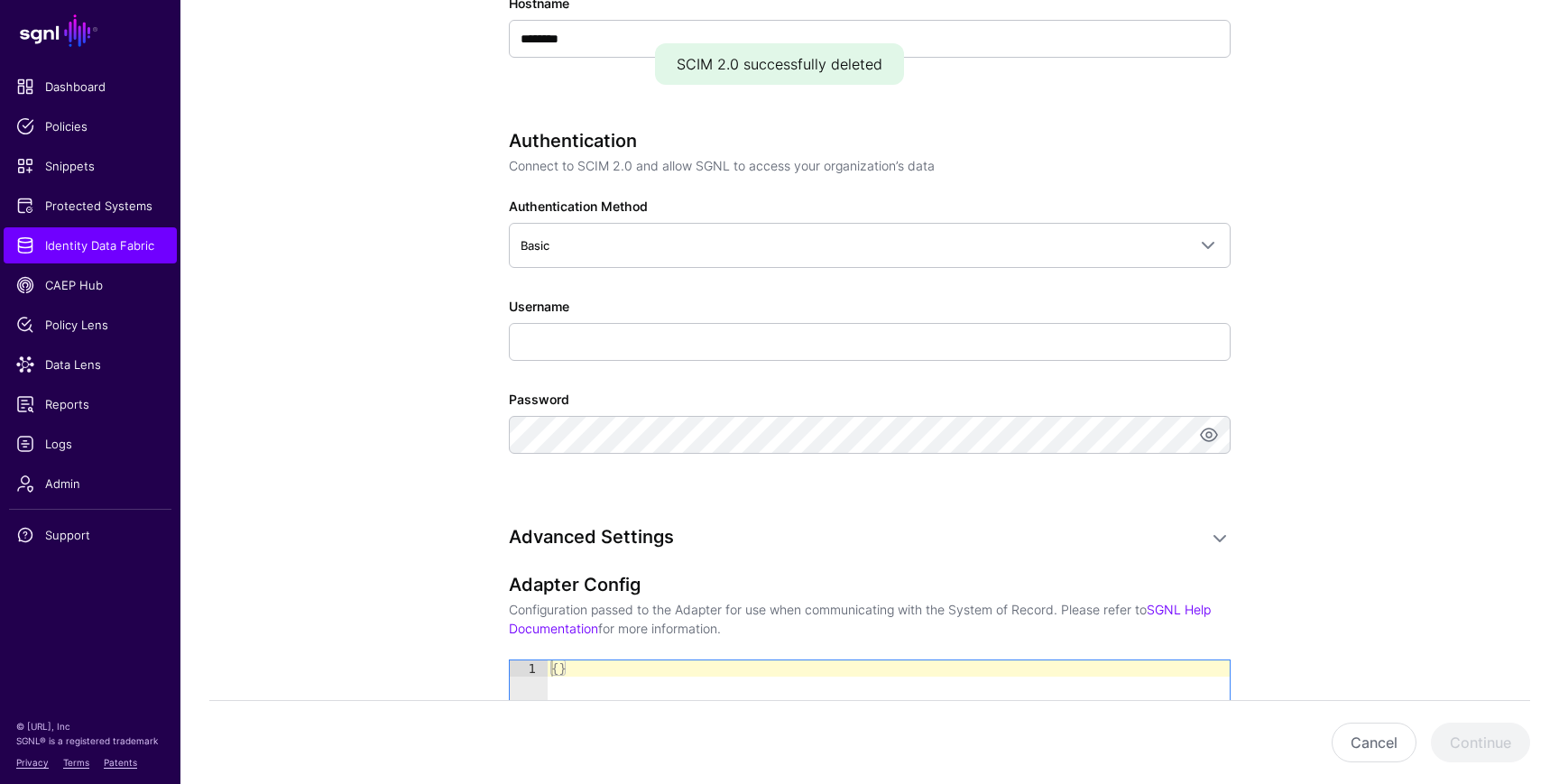
scroll to position [769, 0]
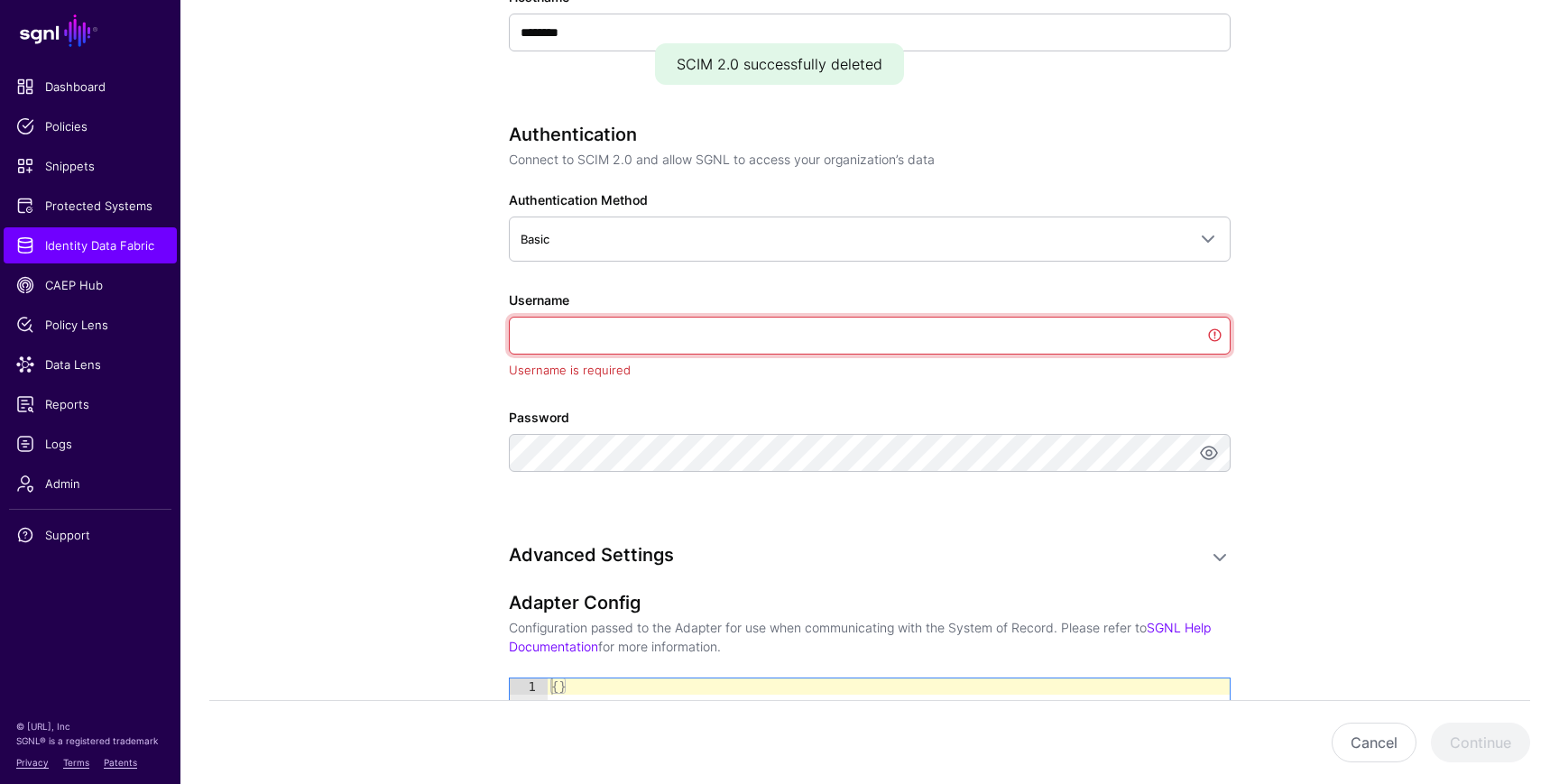
click at [619, 333] on input "Username" at bounding box center [869, 335] width 722 height 38
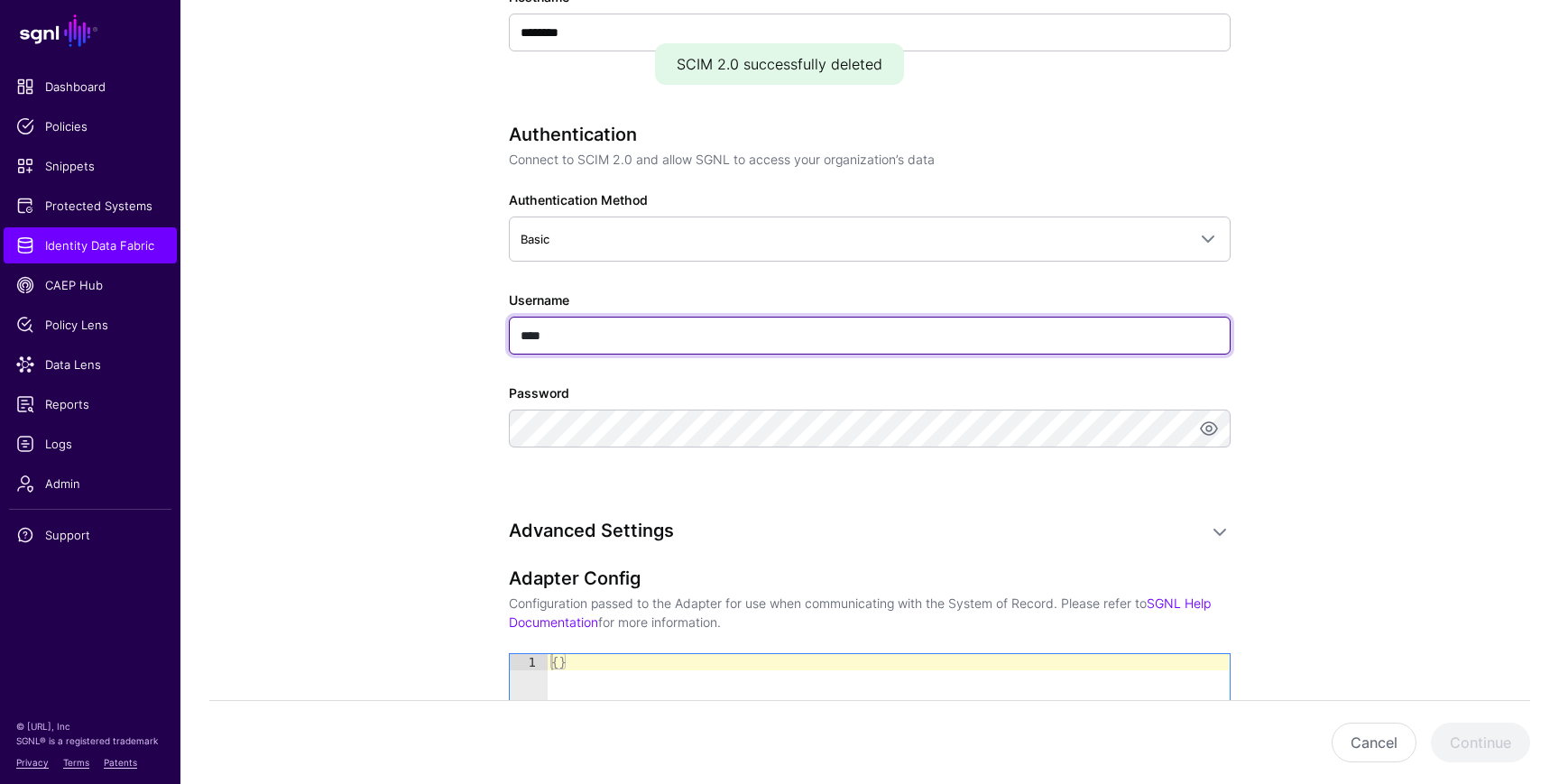
type input "****"
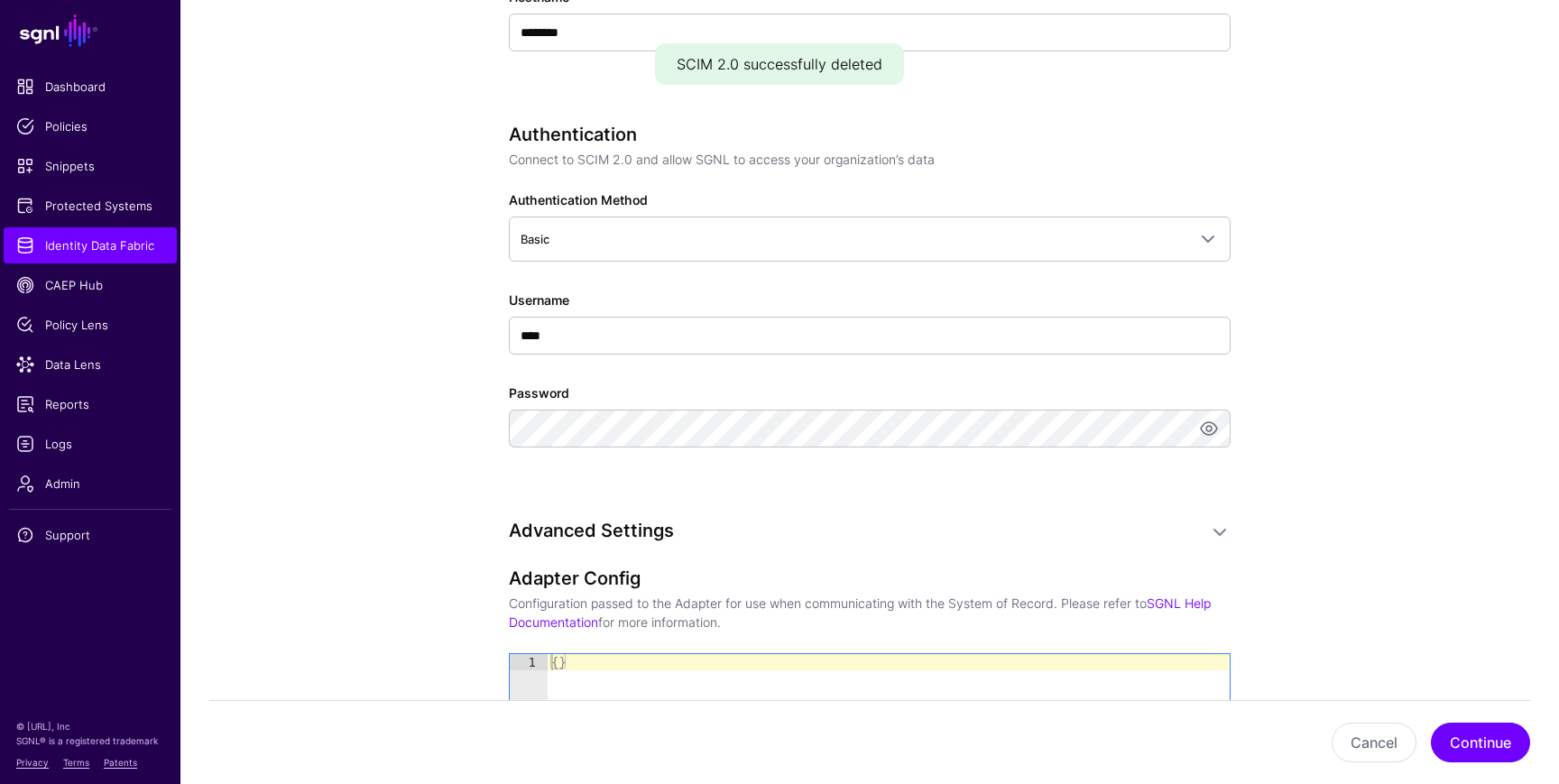
click at [406, 439] on app-datasources-details-form "**********" at bounding box center [870, 360] width 1379 height 1978
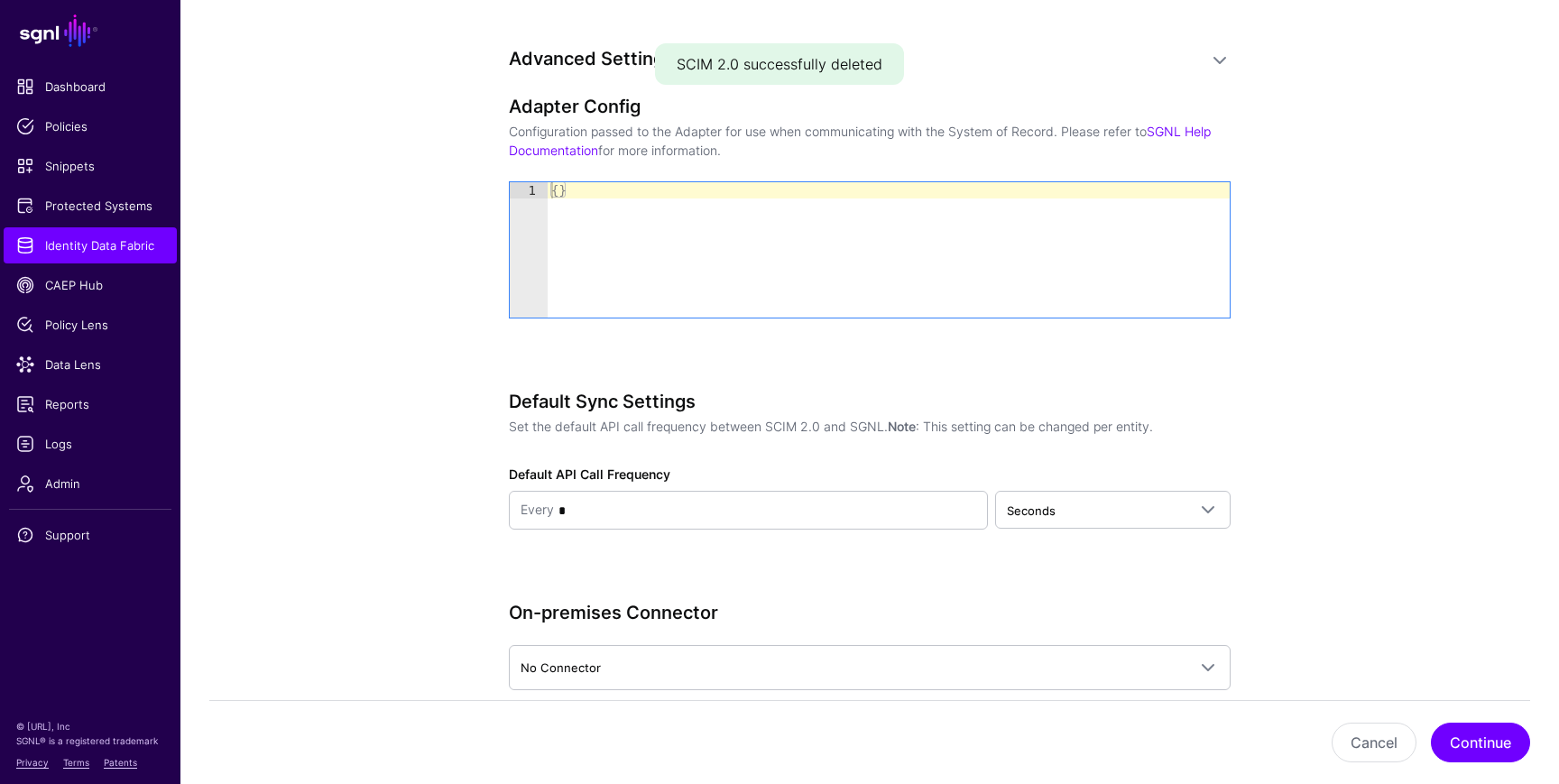
scroll to position [1333, 0]
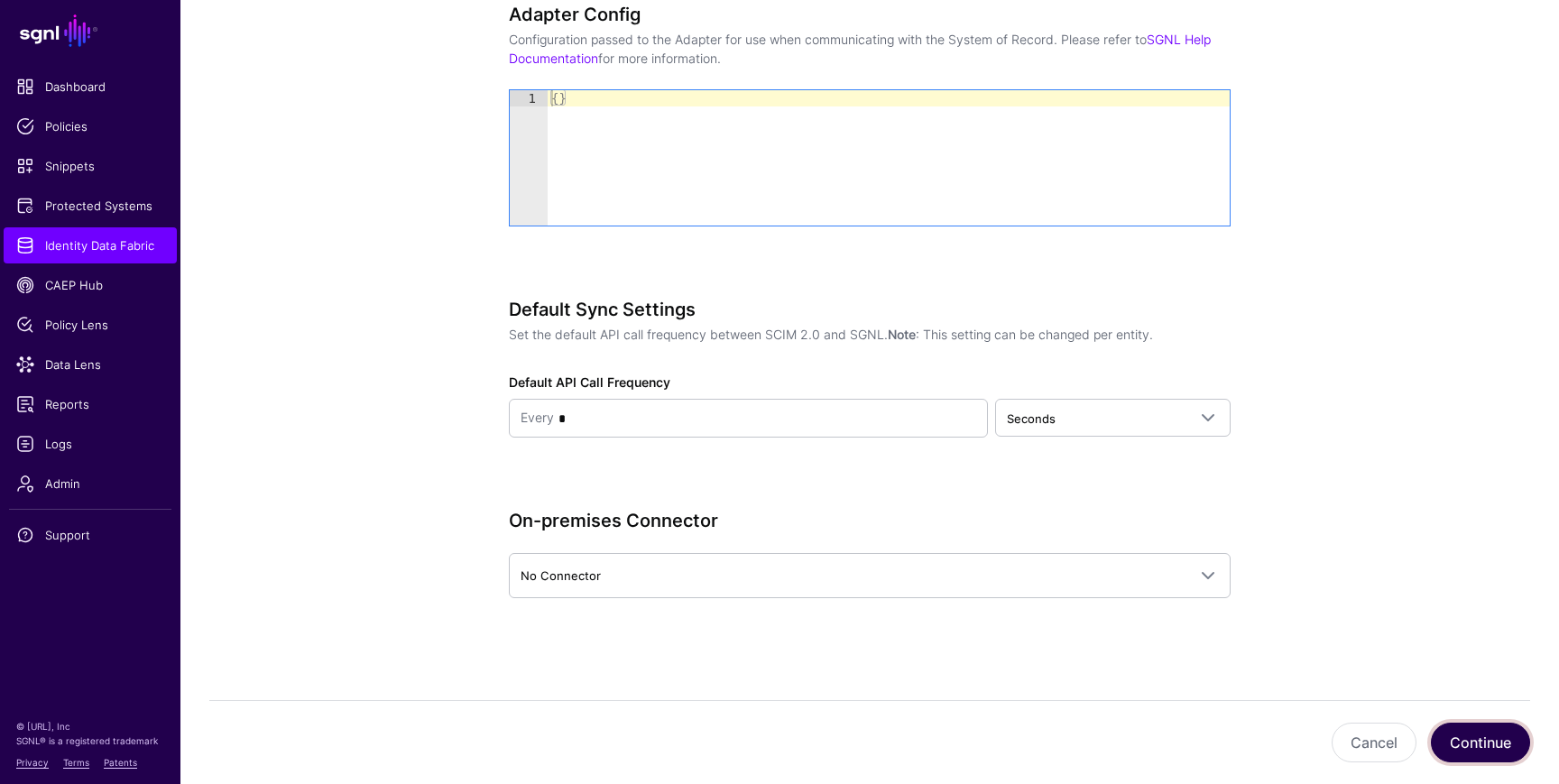
click at [1475, 747] on button "Continue" at bounding box center [1480, 742] width 99 height 40
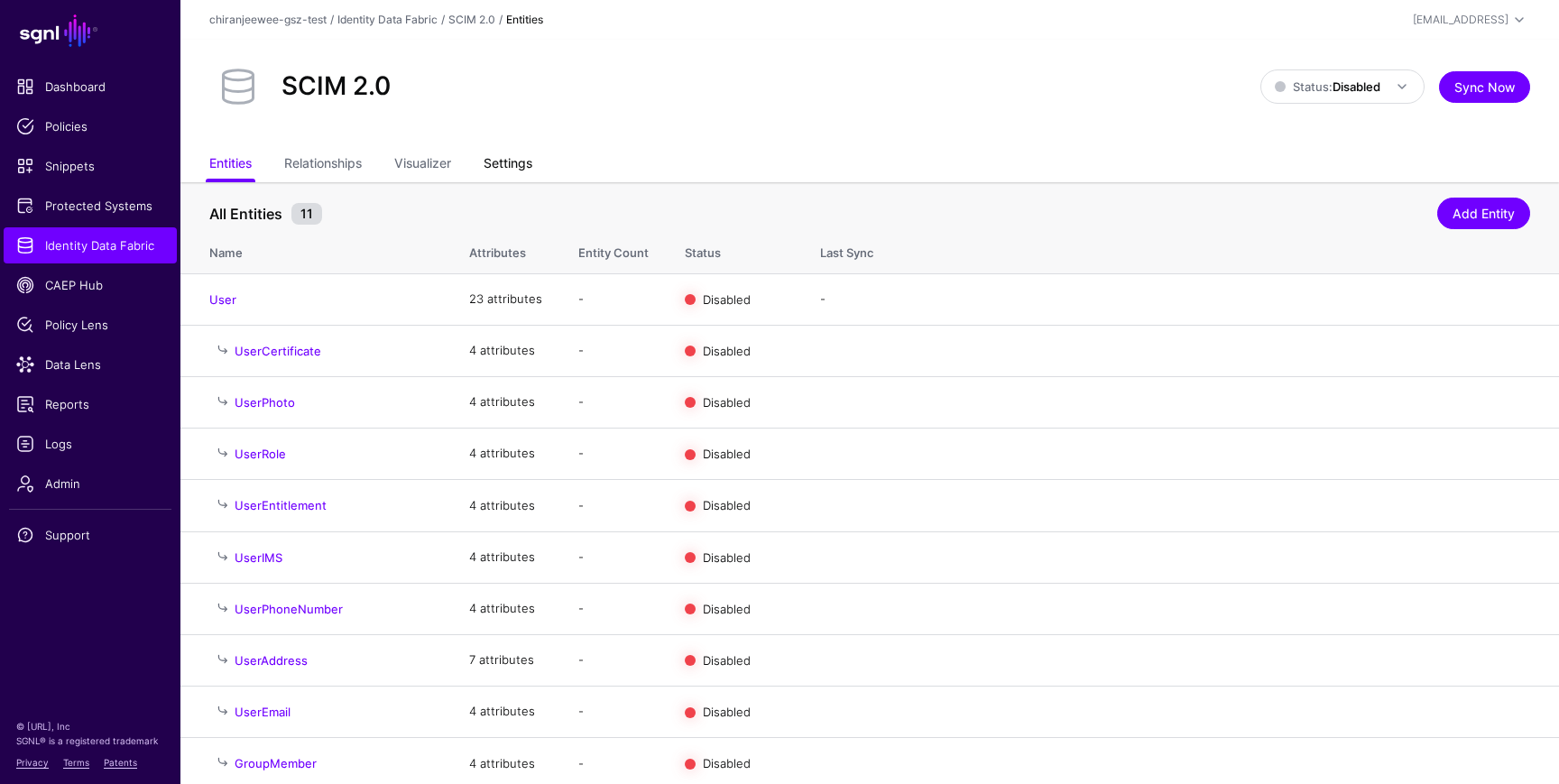
click at [512, 161] on link "Settings" at bounding box center [508, 165] width 49 height 34
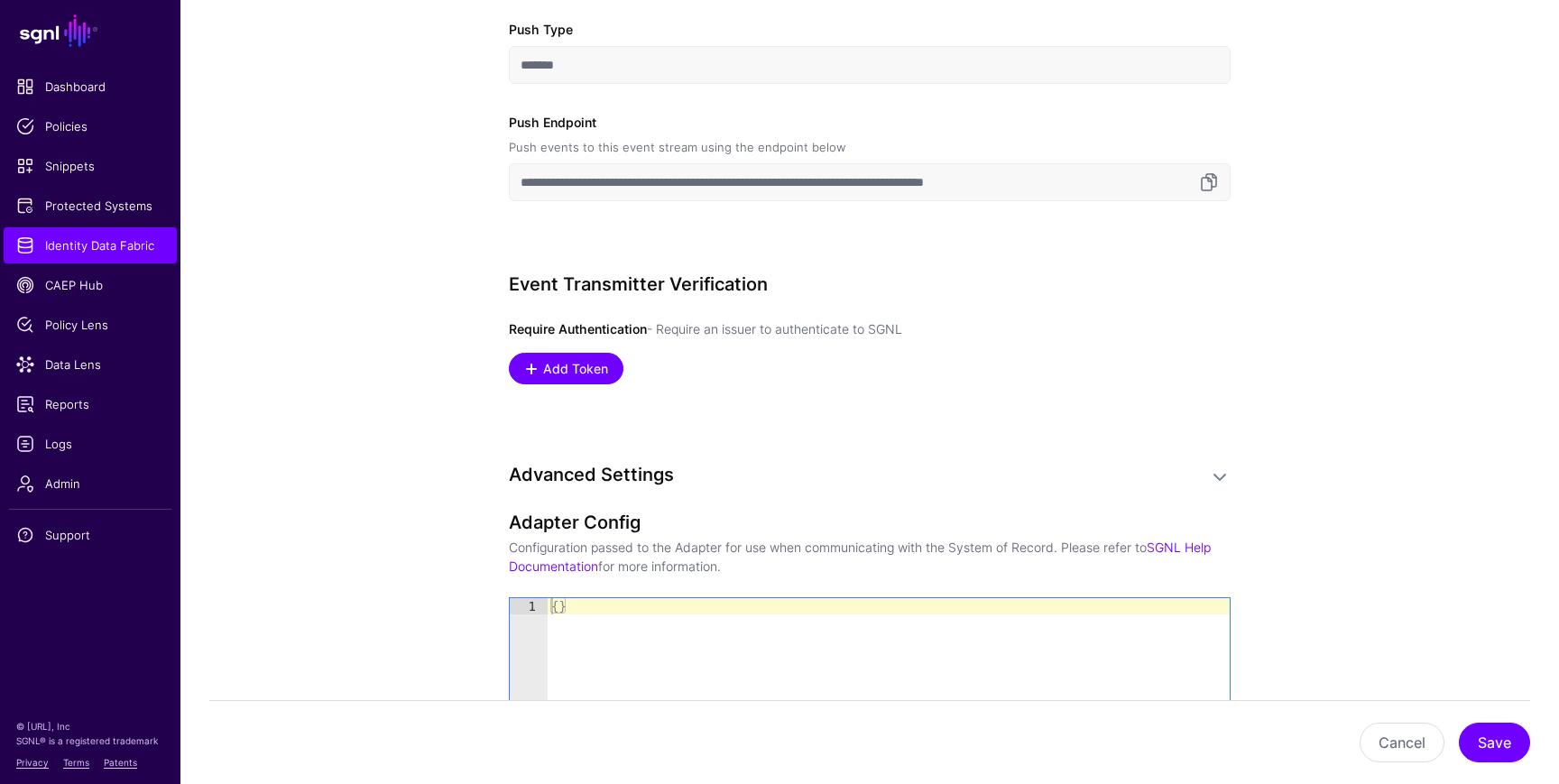
scroll to position [1333, 0]
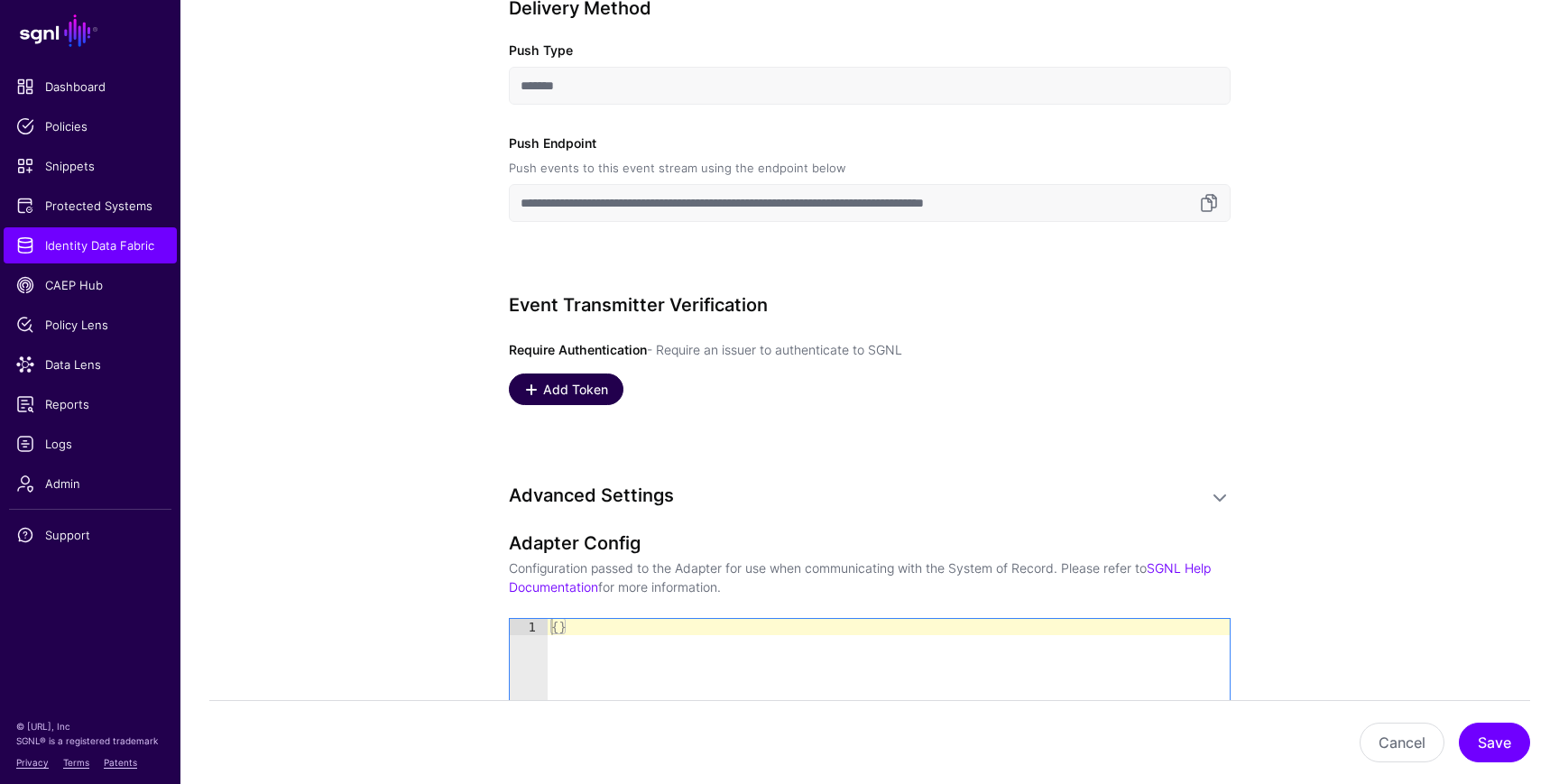
click at [553, 391] on span "Add Token" at bounding box center [576, 389] width 70 height 19
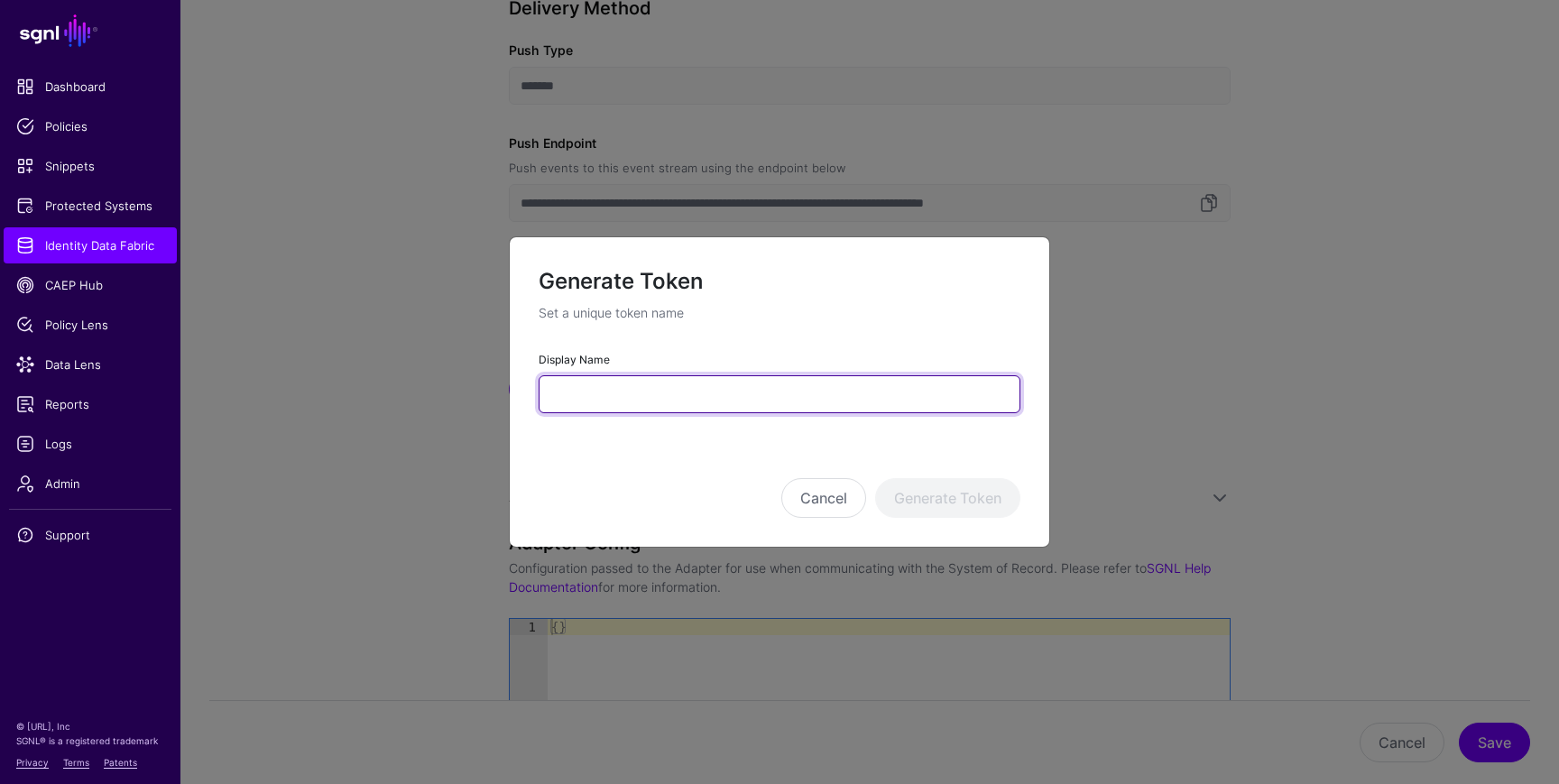
click at [629, 393] on input "Display Name" at bounding box center [780, 394] width 482 height 38
type input "*********"
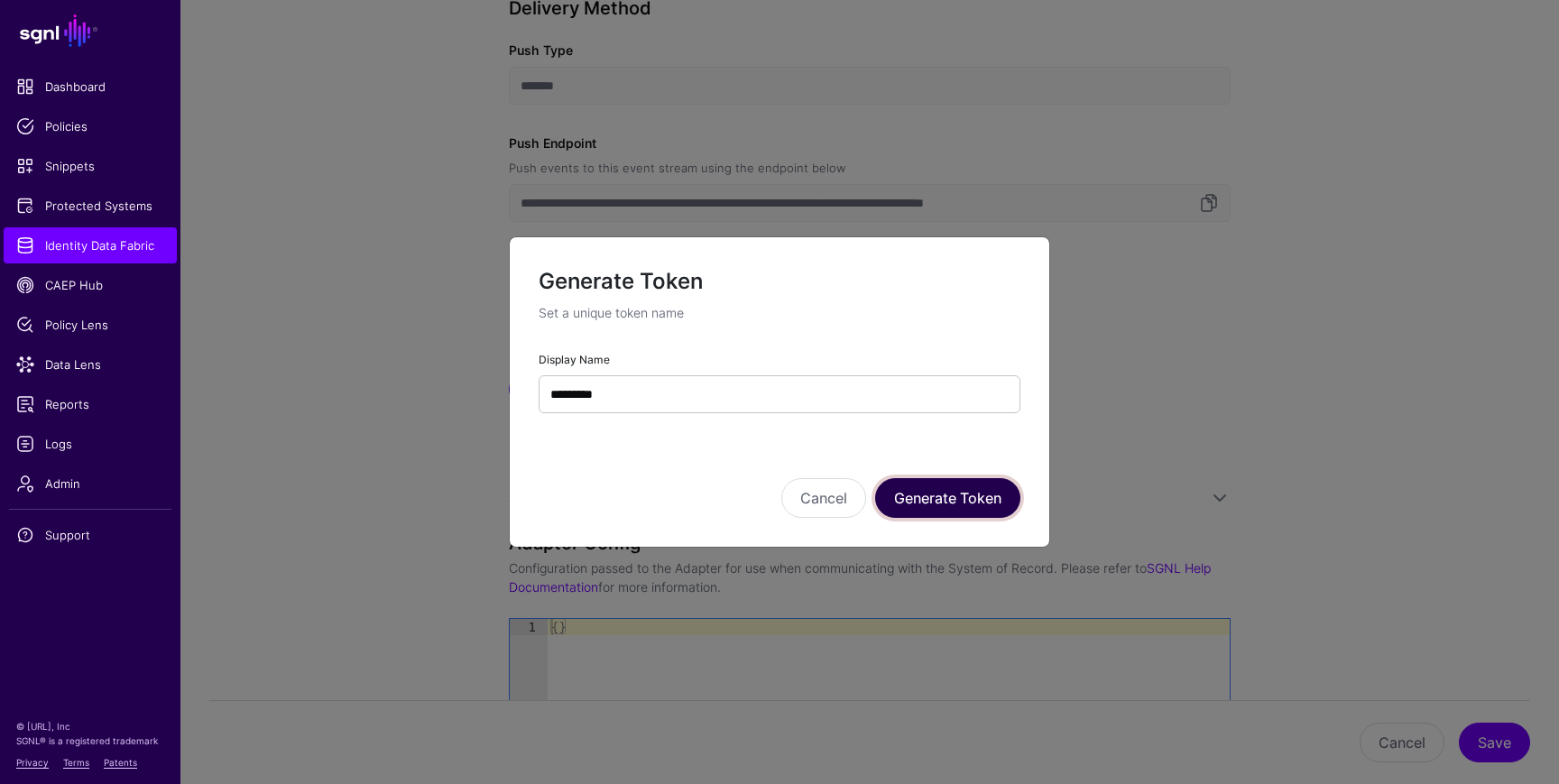
click at [977, 500] on button "Generate Token" at bounding box center [948, 498] width 146 height 40
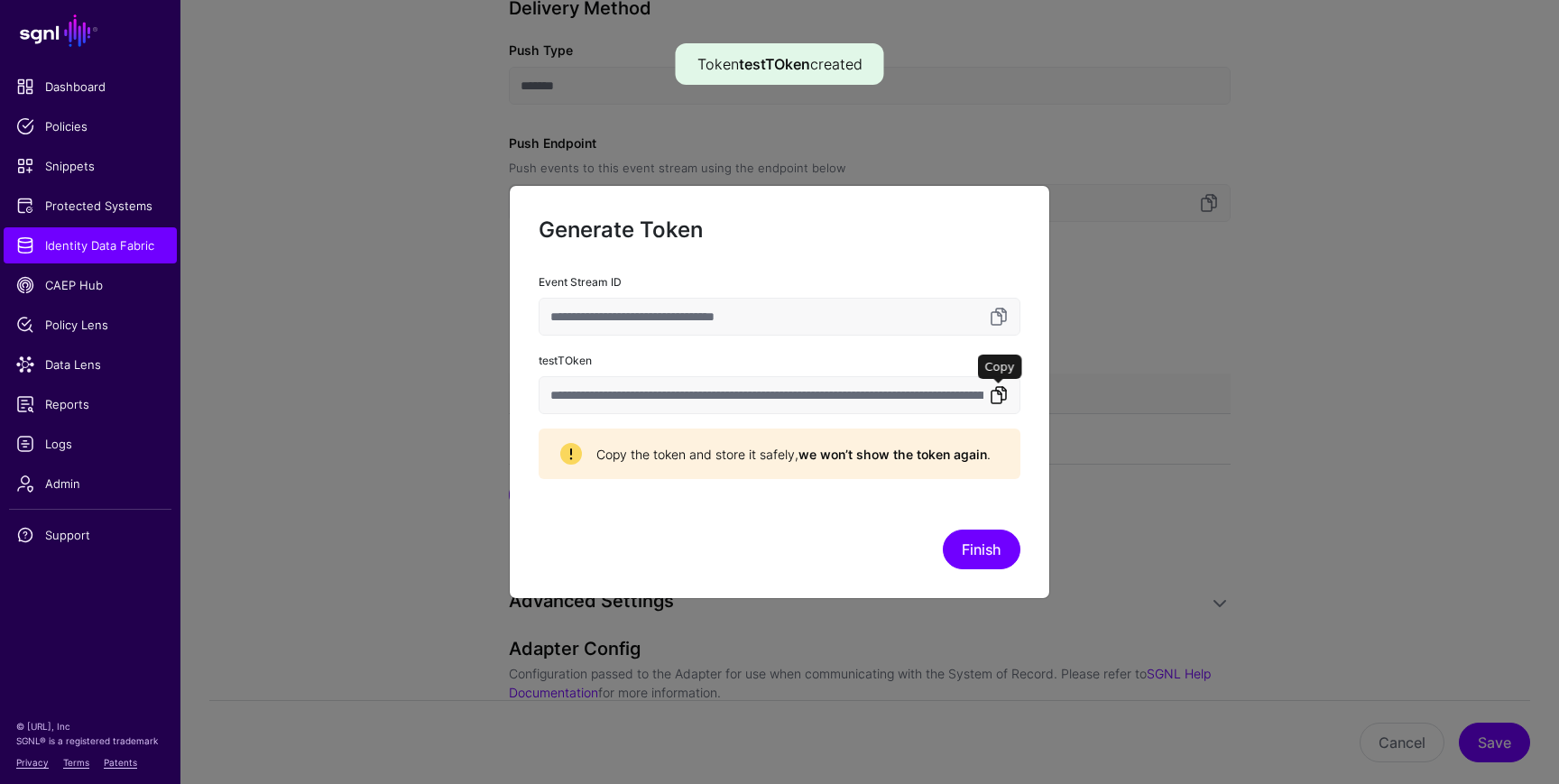
click at [998, 403] on link at bounding box center [999, 395] width 22 height 22
click at [998, 393] on link at bounding box center [999, 395] width 22 height 22
click at [998, 391] on link at bounding box center [999, 395] width 22 height 22
click at [994, 390] on link at bounding box center [999, 395] width 22 height 22
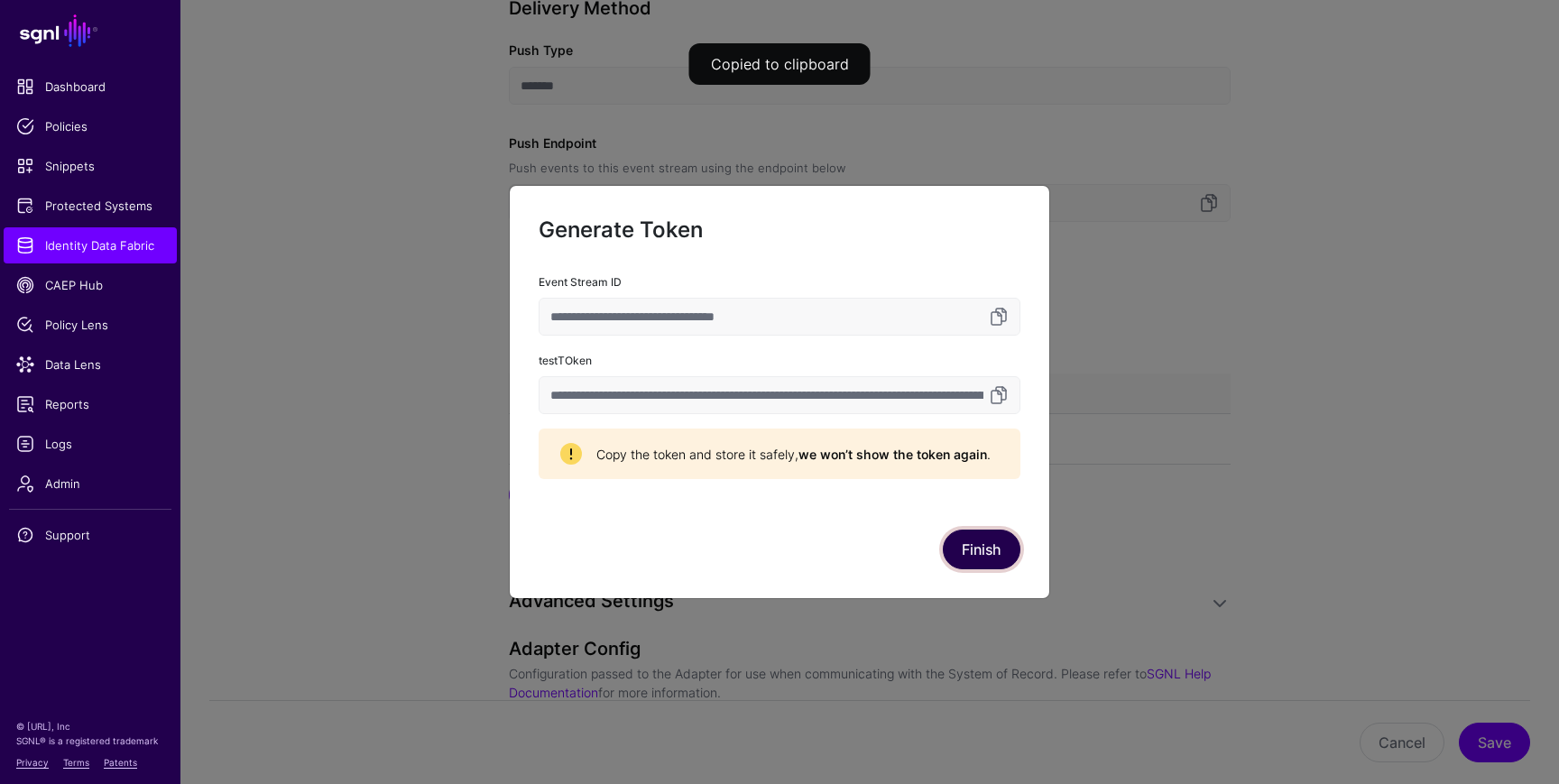
click at [1011, 547] on button "Finish" at bounding box center [982, 550] width 78 height 40
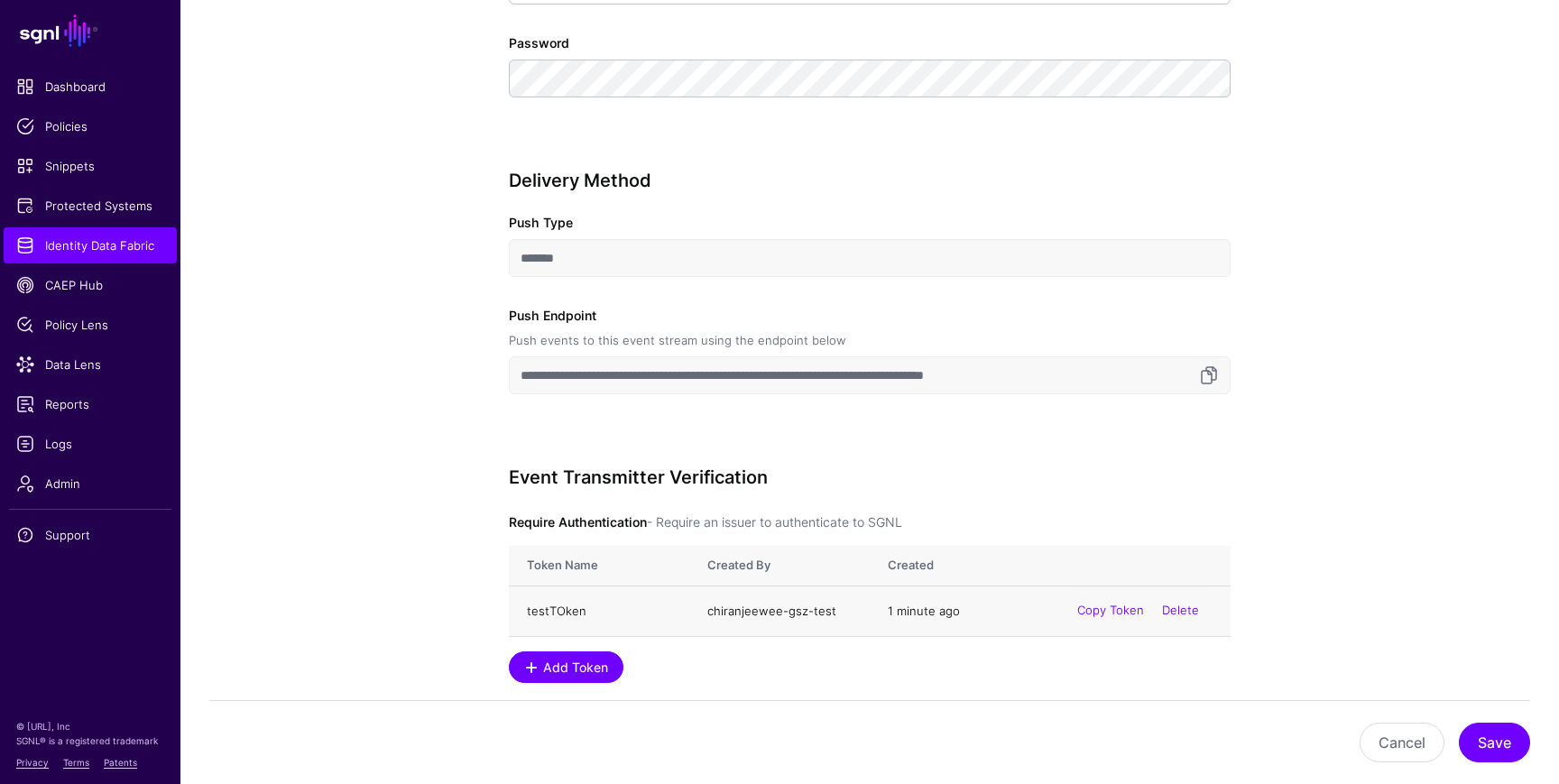
scroll to position [1122, 0]
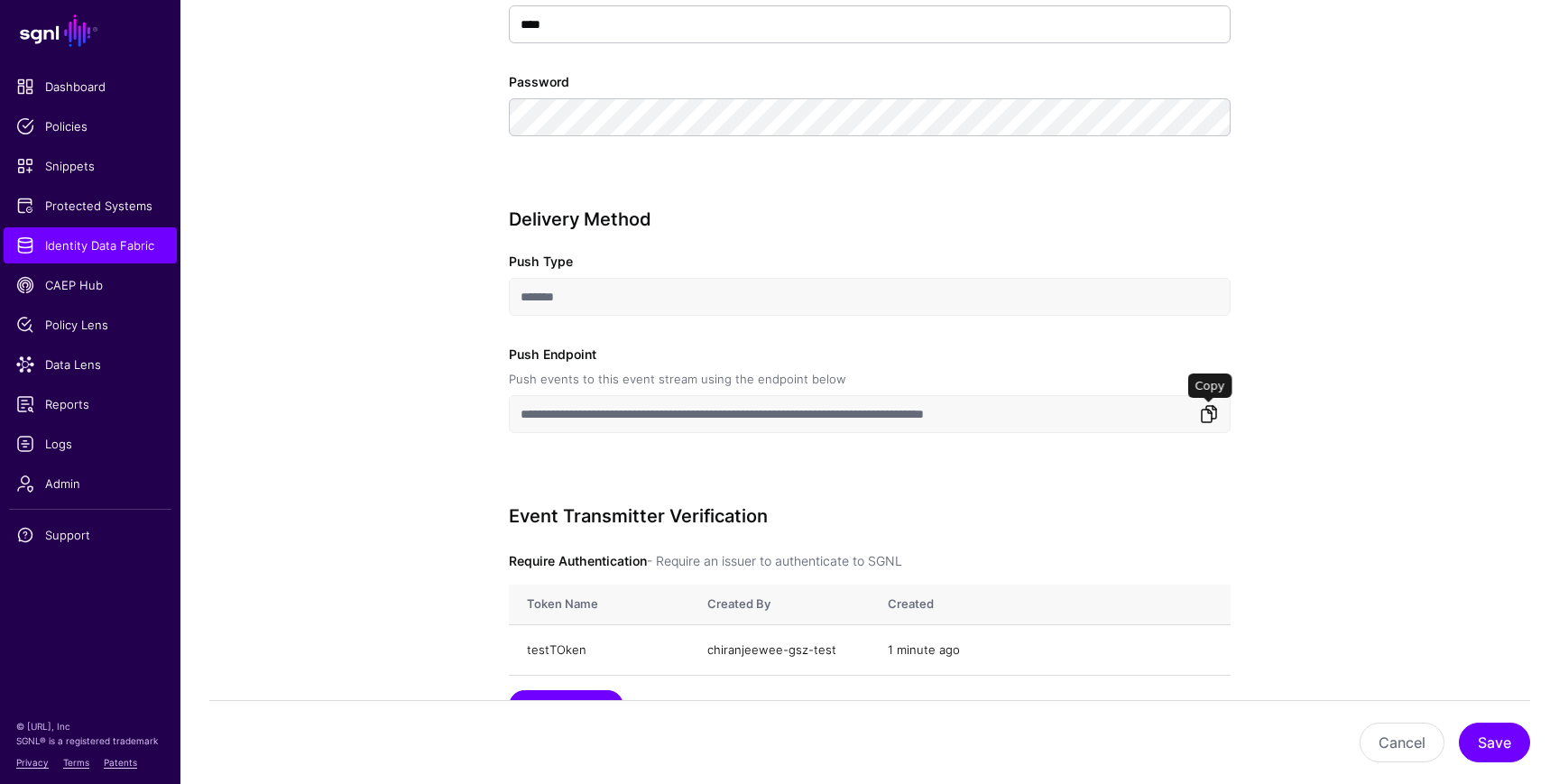
click at [1211, 418] on link at bounding box center [1210, 414] width 22 height 22
click at [130, 240] on span "Identity Data Fabric" at bounding box center [90, 245] width 148 height 18
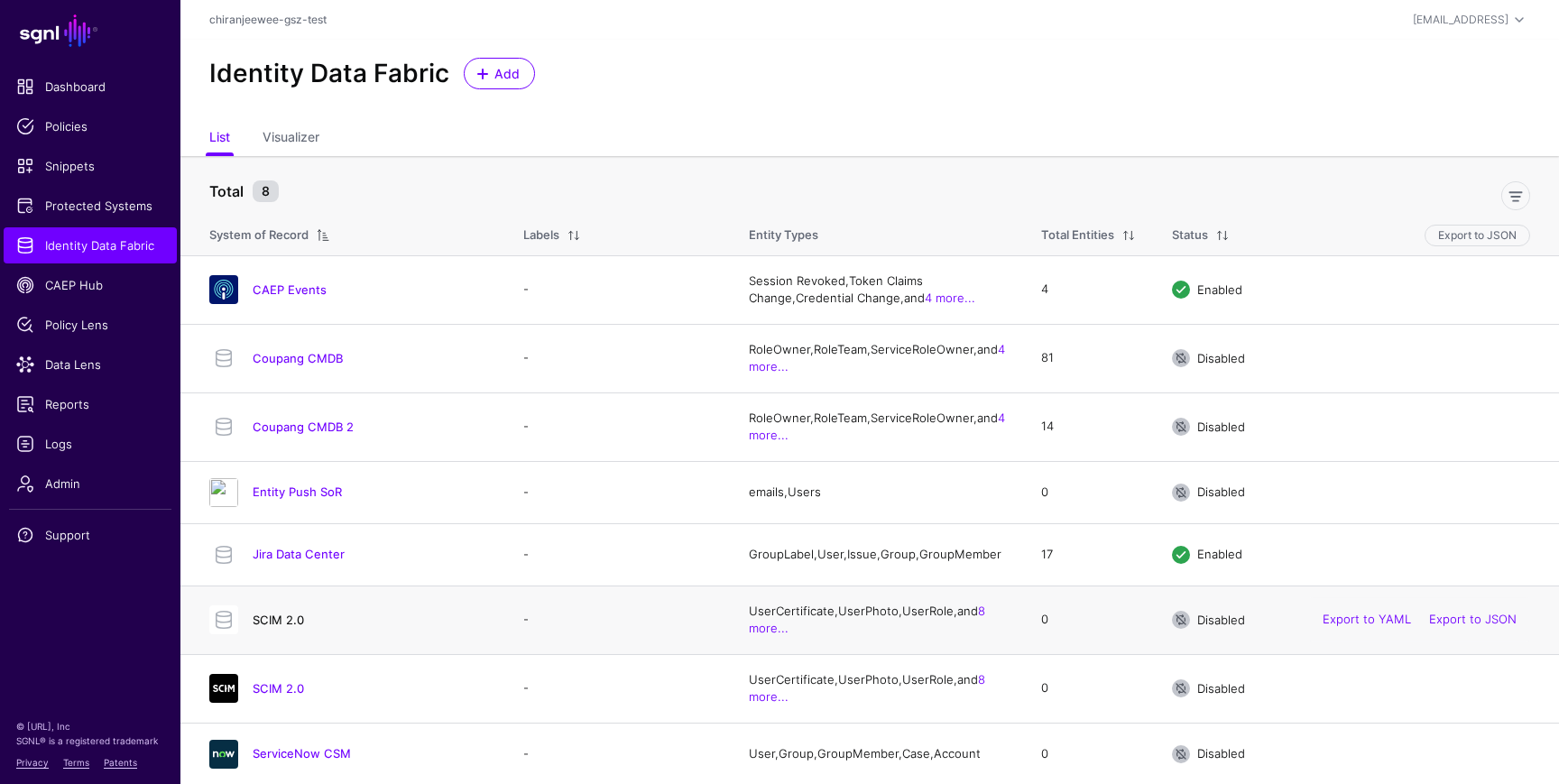
click at [286, 625] on link "SCIM 2.0" at bounding box center [278, 619] width 52 height 14
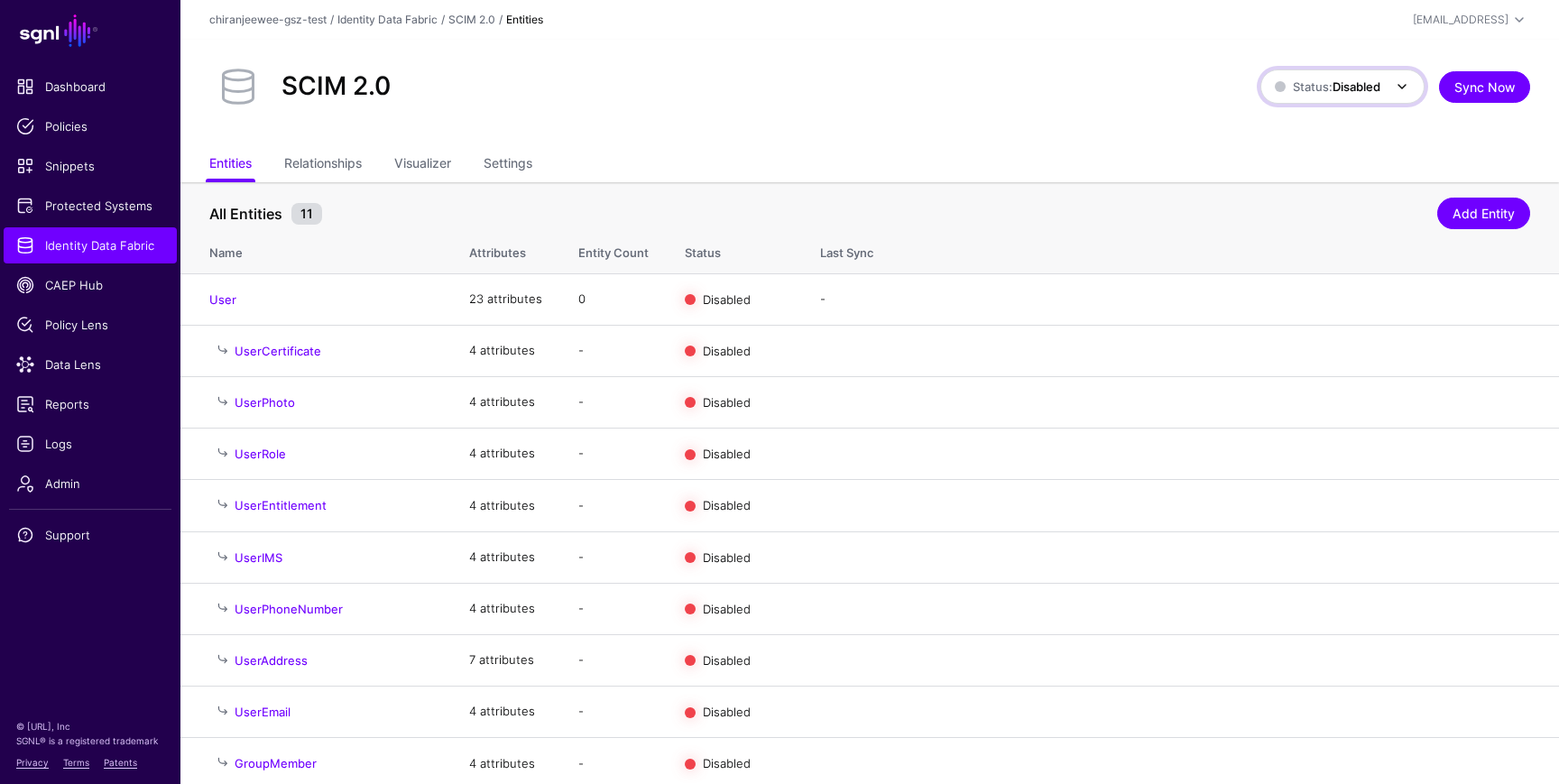
click at [1315, 97] on span "Status: Disabled" at bounding box center [1344, 87] width 138 height 22
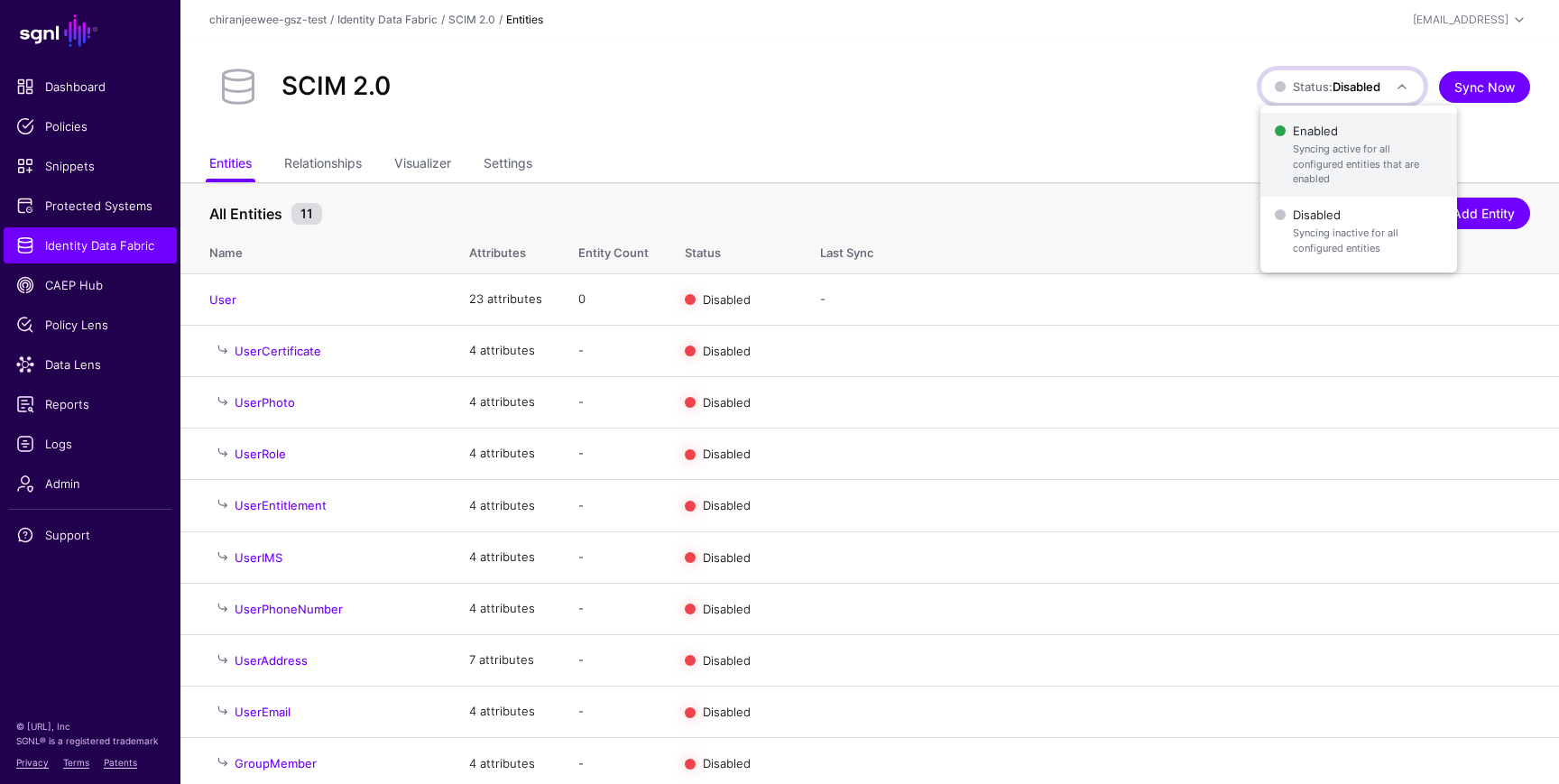
click at [1312, 156] on span "Syncing active for all configured entities that are enabled" at bounding box center [1368, 164] width 150 height 45
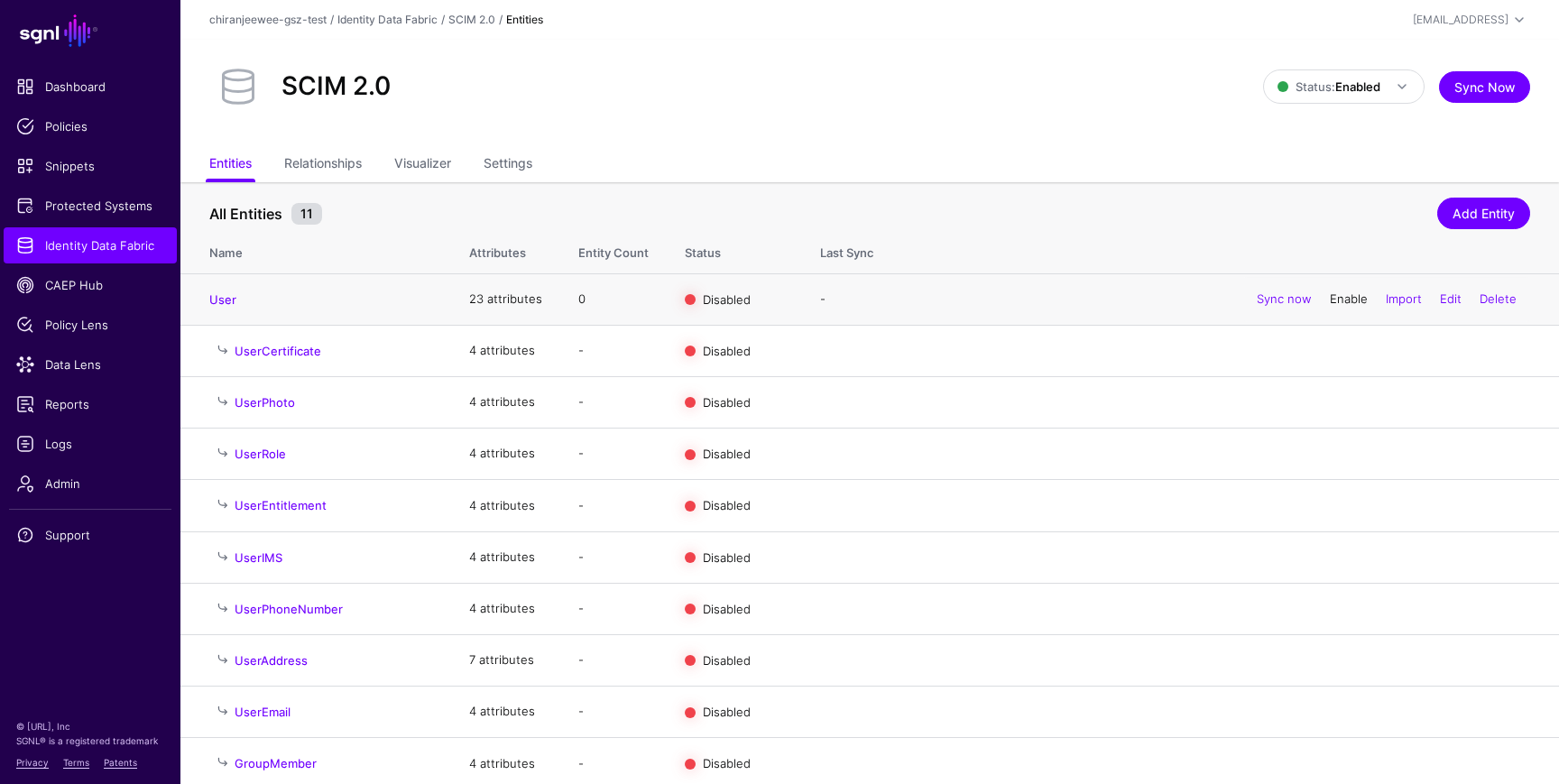
click at [1330, 299] on link "Enable" at bounding box center [1349, 298] width 38 height 14
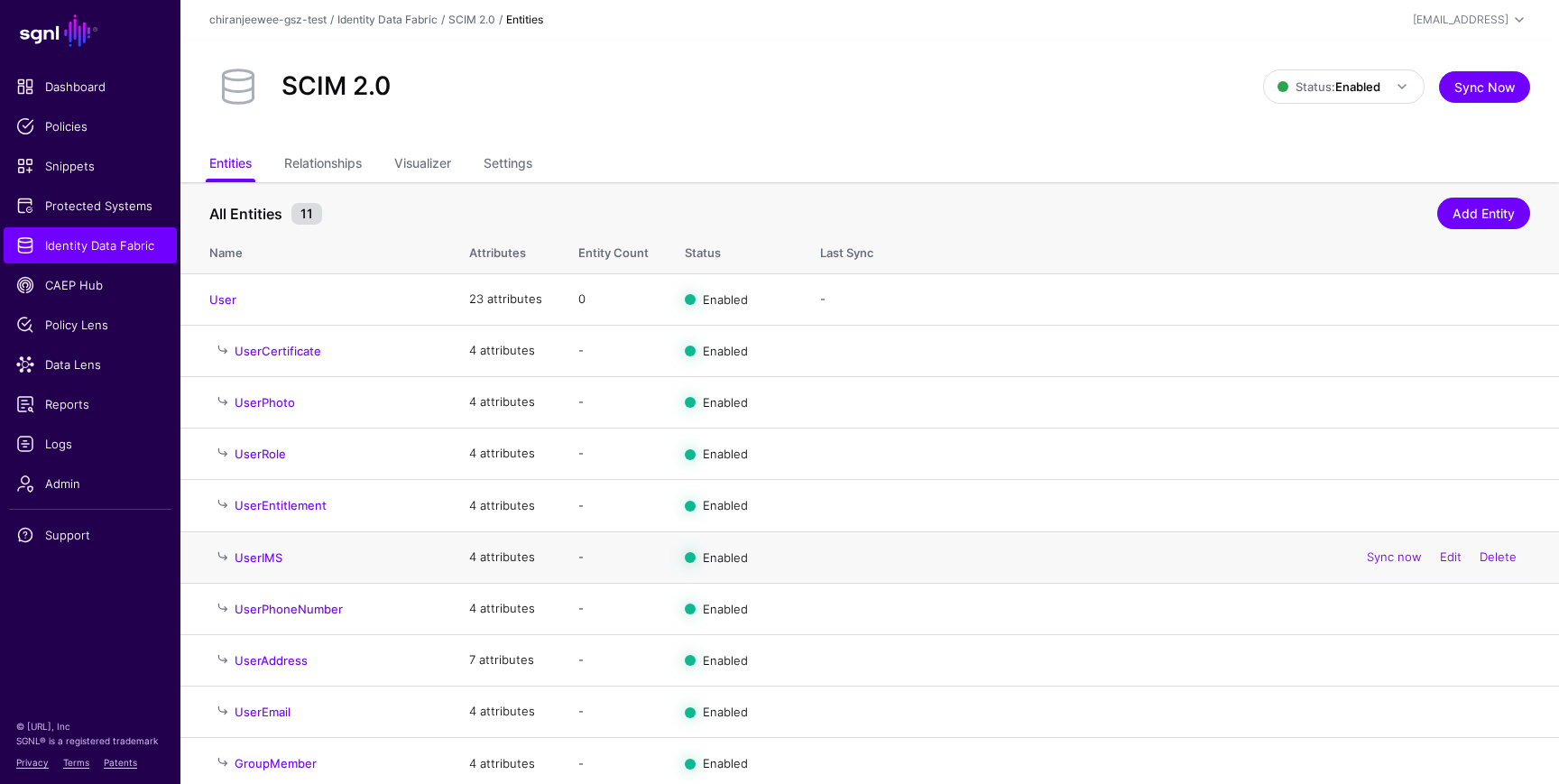
scroll to position [62, 0]
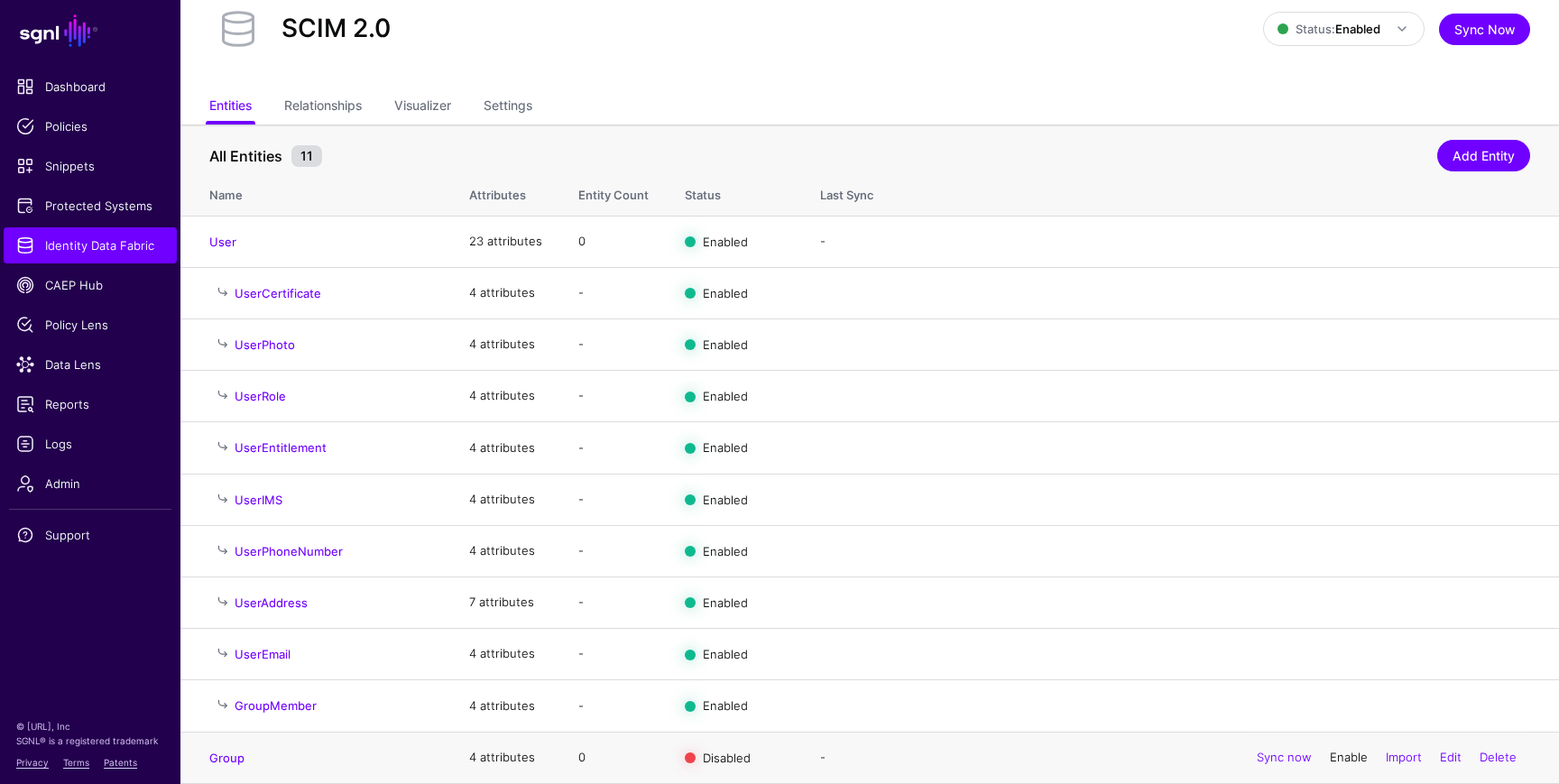
click at [1350, 756] on link "Enable" at bounding box center [1349, 756] width 38 height 14
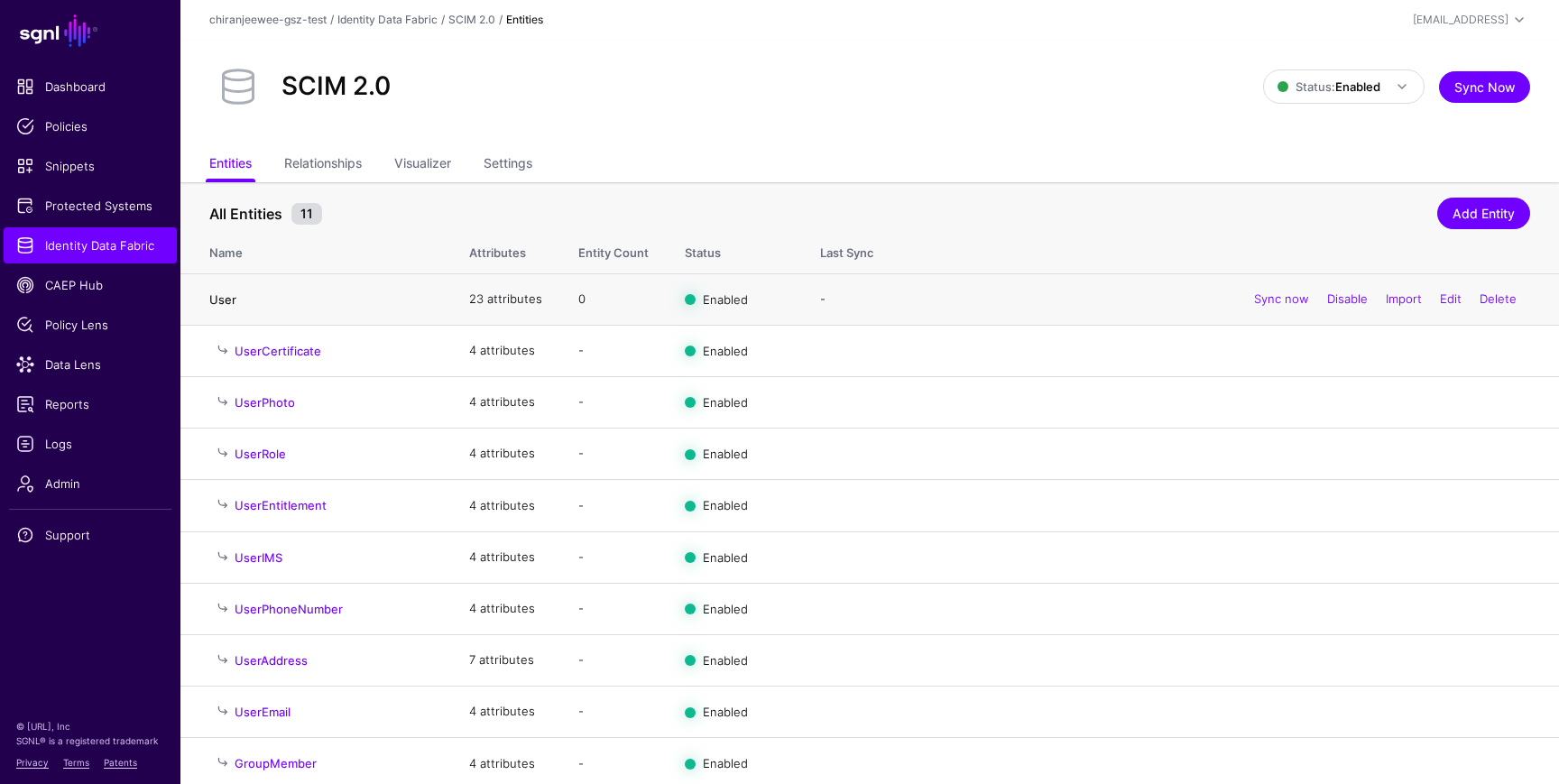
click at [234, 299] on link "User" at bounding box center [223, 299] width 27 height 14
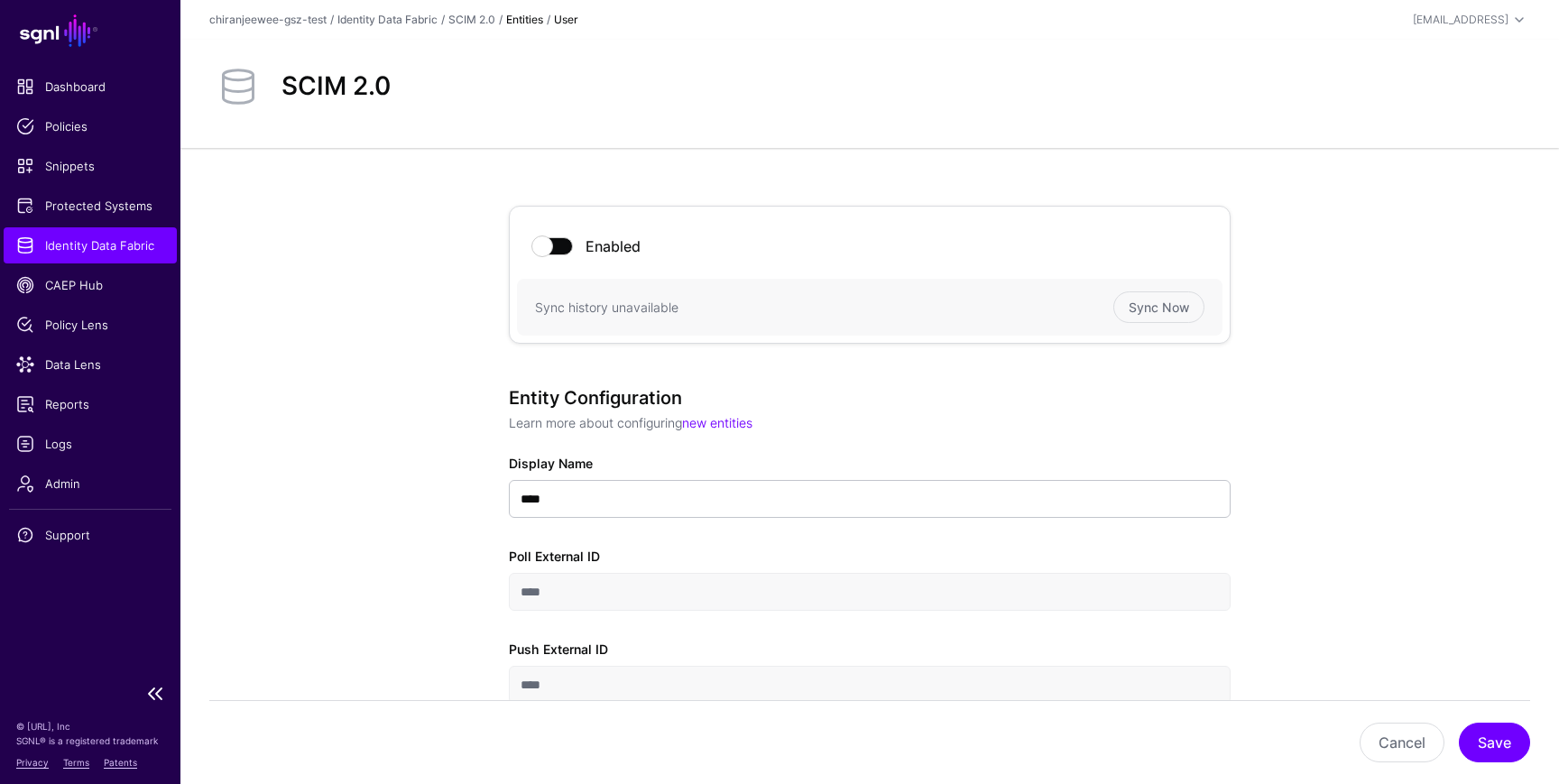
click at [112, 248] on span "Identity Data Fabric" at bounding box center [90, 245] width 148 height 18
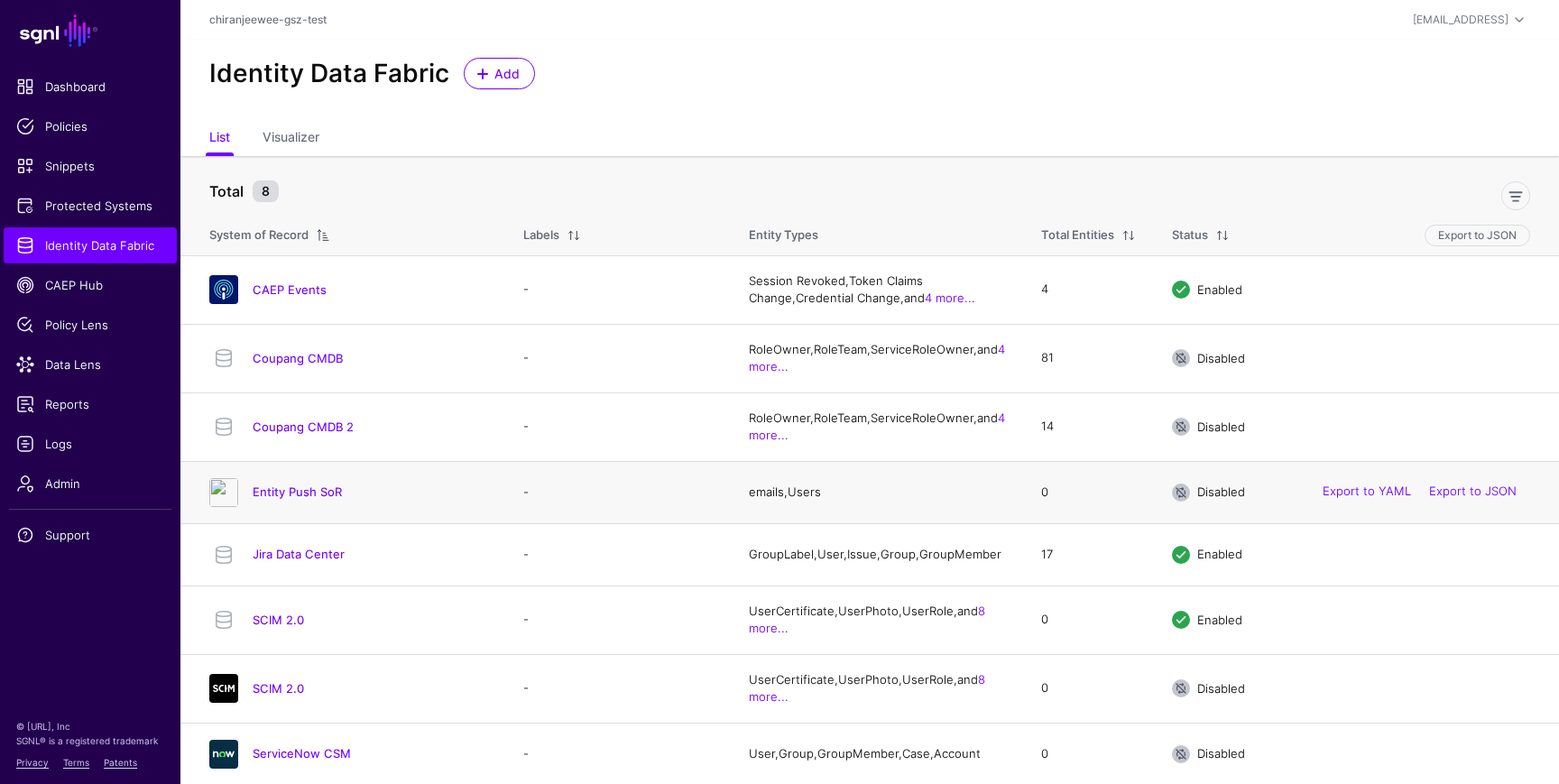
scroll to position [14, 0]
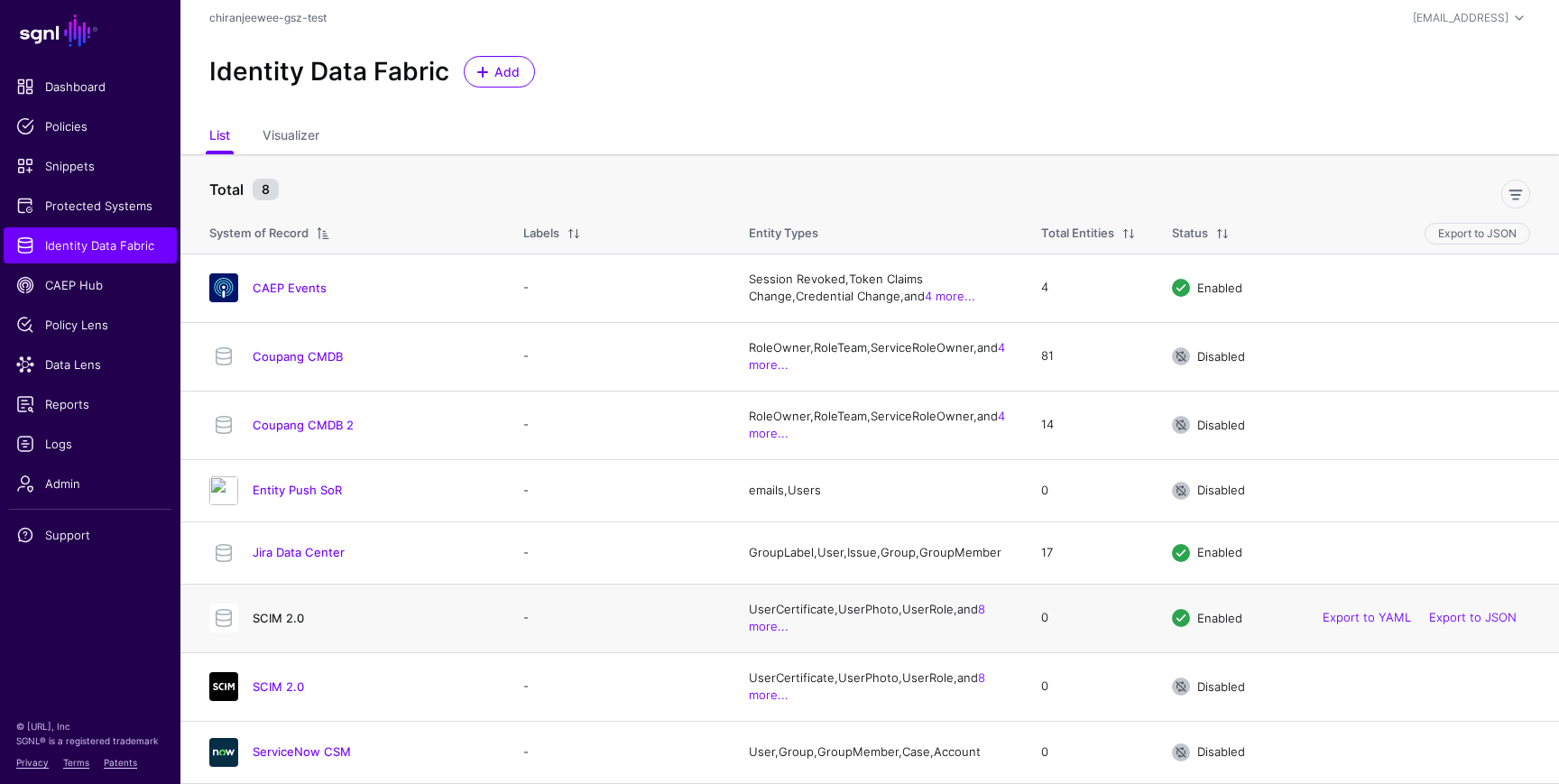
click at [291, 610] on link "SCIM 2.0" at bounding box center [278, 617] width 52 height 14
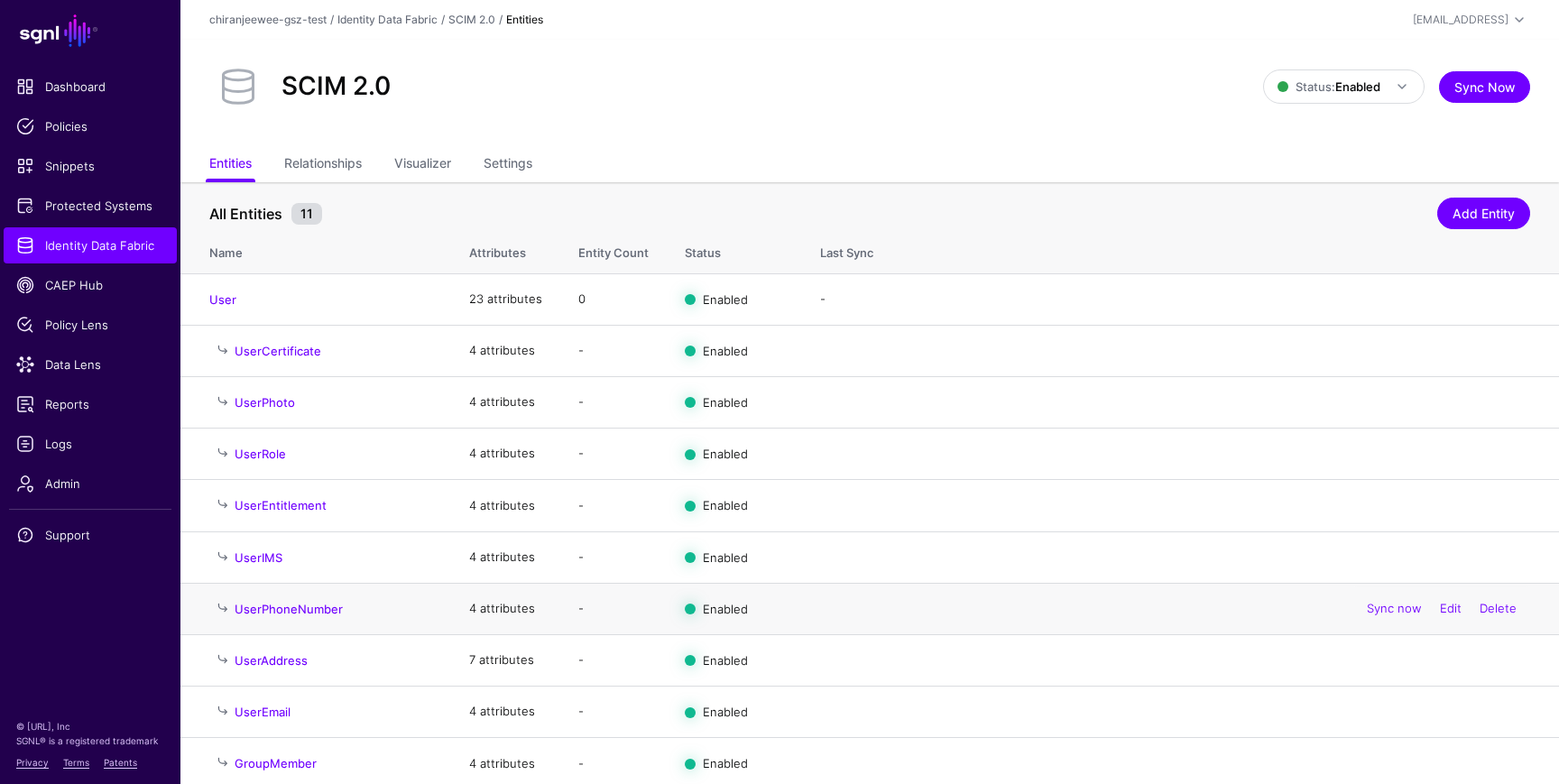
scroll to position [62, 0]
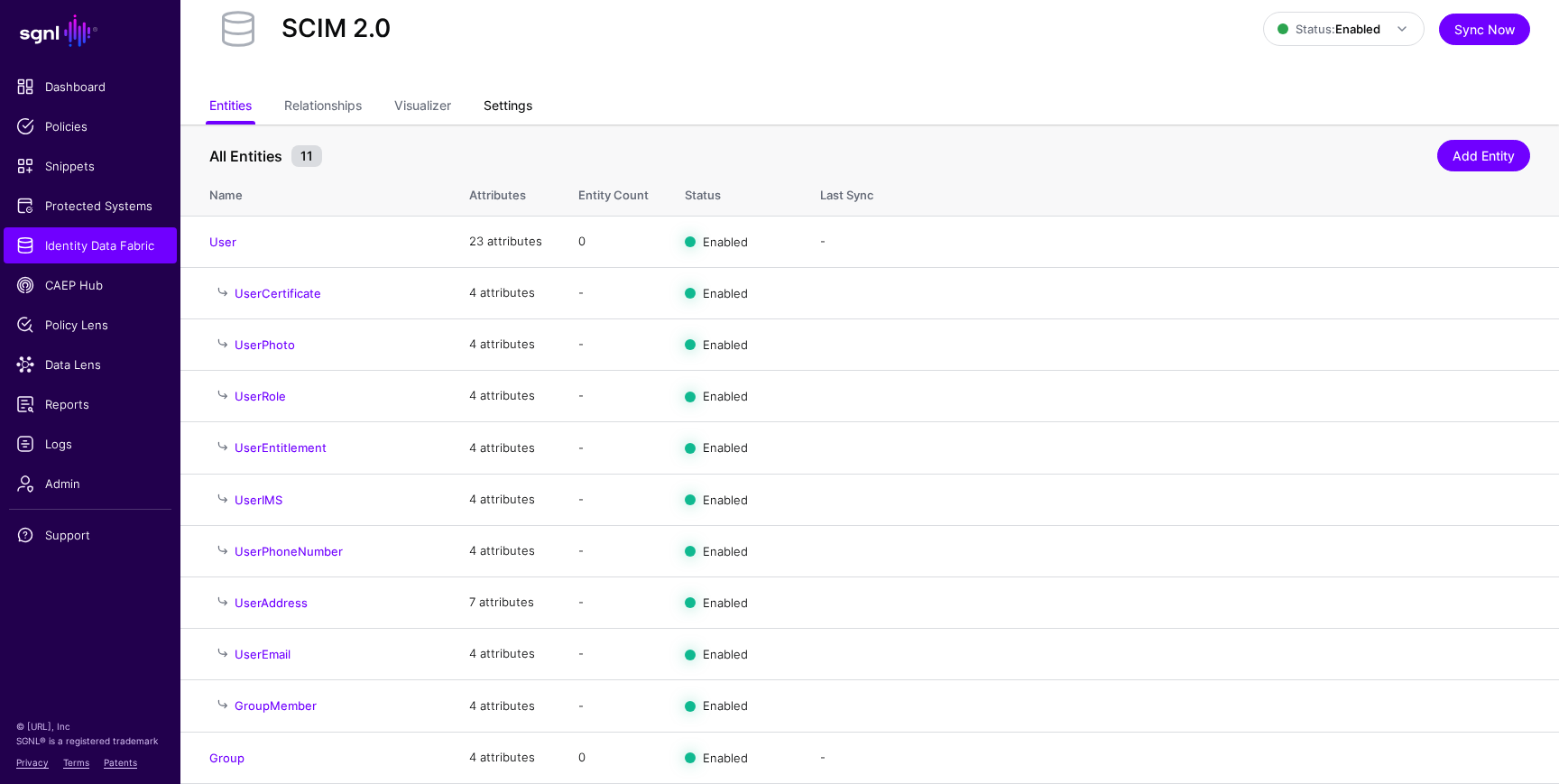
click at [507, 110] on link "Settings" at bounding box center [508, 107] width 49 height 34
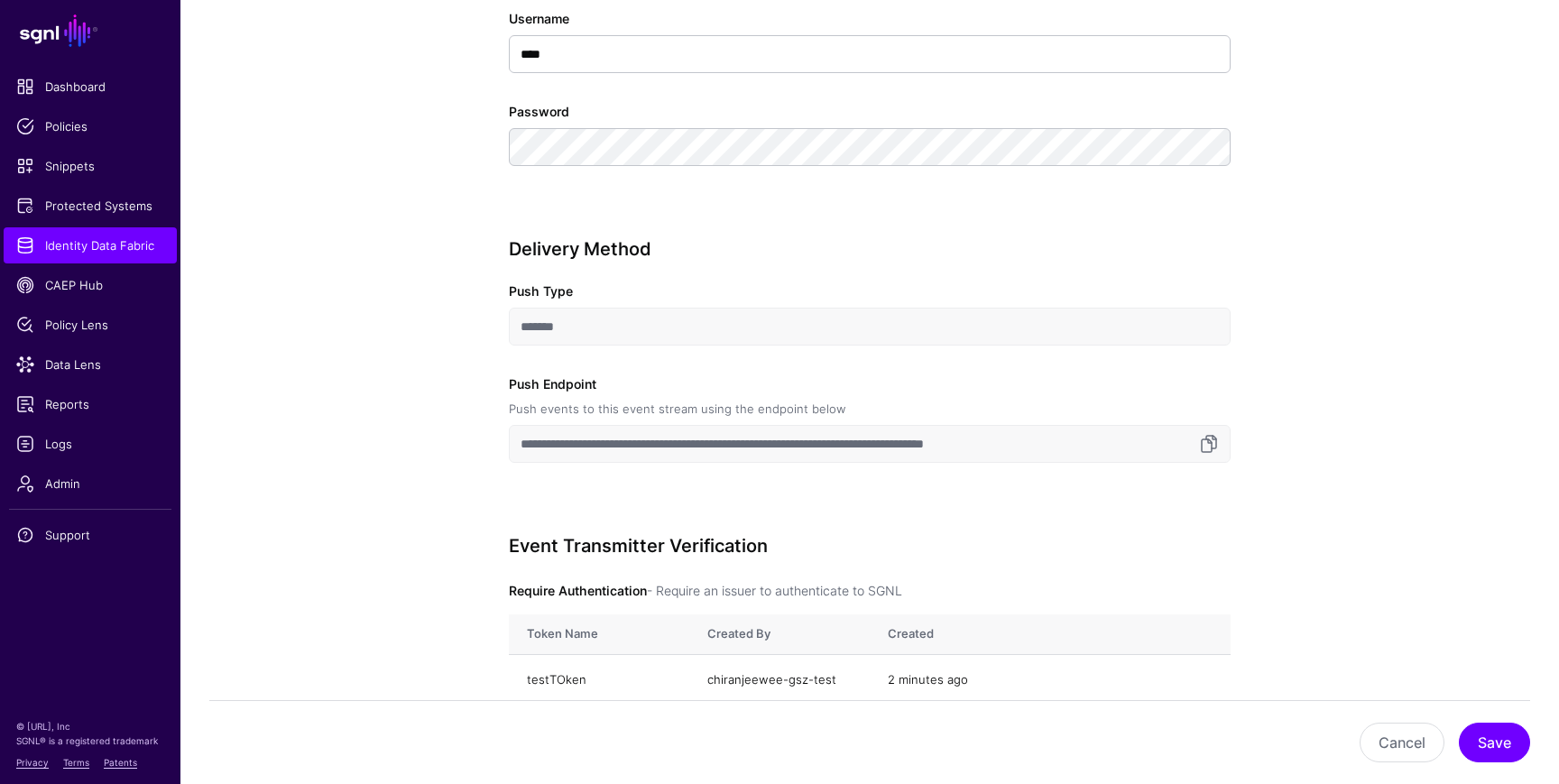
scroll to position [1095, 0]
drag, startPoint x: 842, startPoint y: 444, endPoint x: 1103, endPoint y: 436, distance: 261.1
click at [1103, 436] on input "**********" at bounding box center [869, 441] width 722 height 38
